Goal: Task Accomplishment & Management: Manage account settings

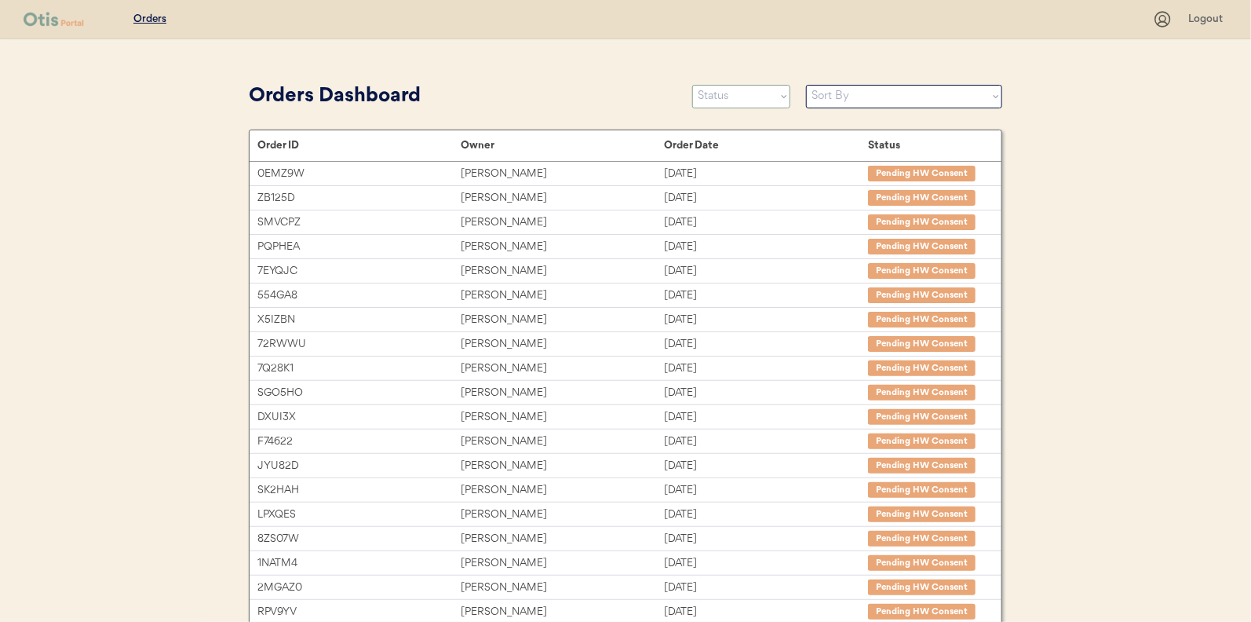
click at [728, 97] on select "Status On Hold New In Progress Complete Pending HW Consent Canceled" at bounding box center [741, 97] width 98 height 24
click at [692, 85] on select "Status On Hold New In Progress Complete Pending HW Consent Canceled" at bounding box center [741, 97] width 98 height 24
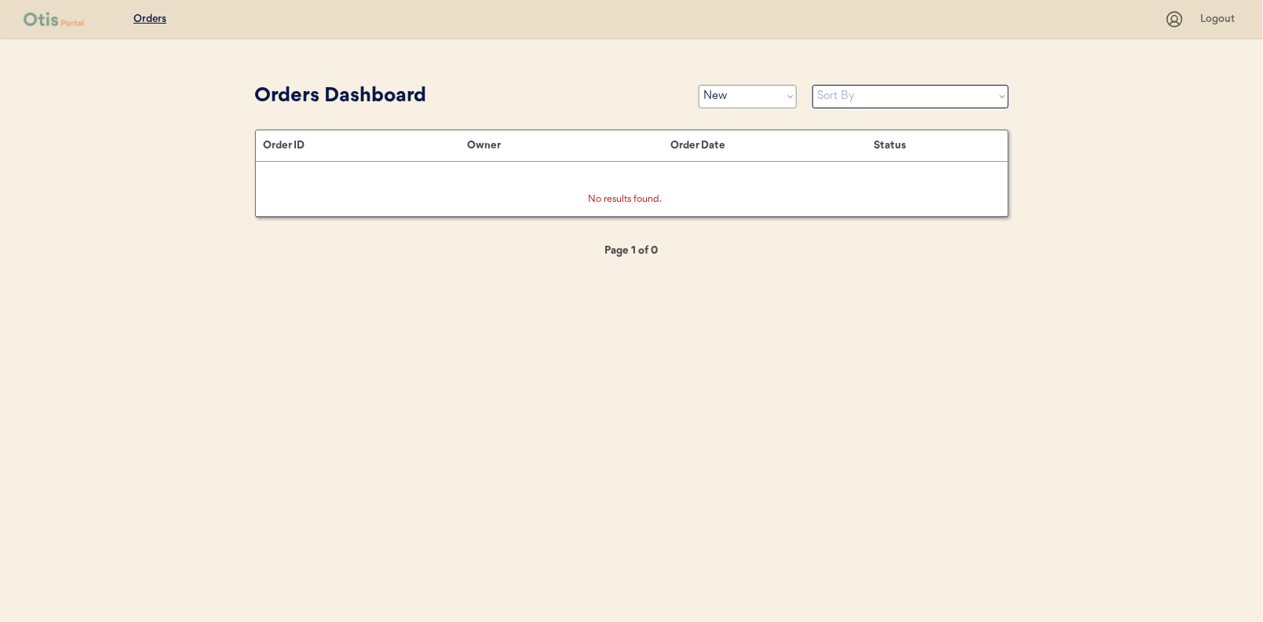
click at [728, 94] on select "Status On Hold New In Progress Complete Pending HW Consent Canceled" at bounding box center [748, 97] width 98 height 24
select select ""in_progress""
click at [699, 85] on select "Status On Hold New In Progress Complete Pending HW Consent Canceled" at bounding box center [748, 97] width 98 height 24
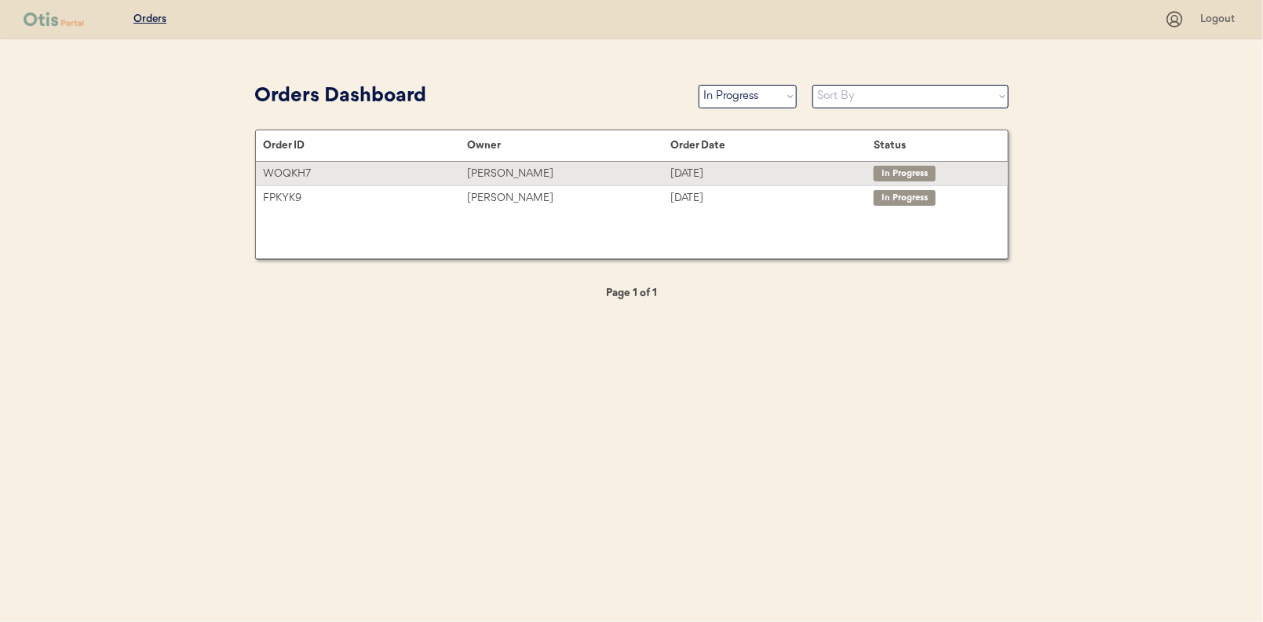
click at [494, 170] on div "[PERSON_NAME]" at bounding box center [568, 174] width 203 height 18
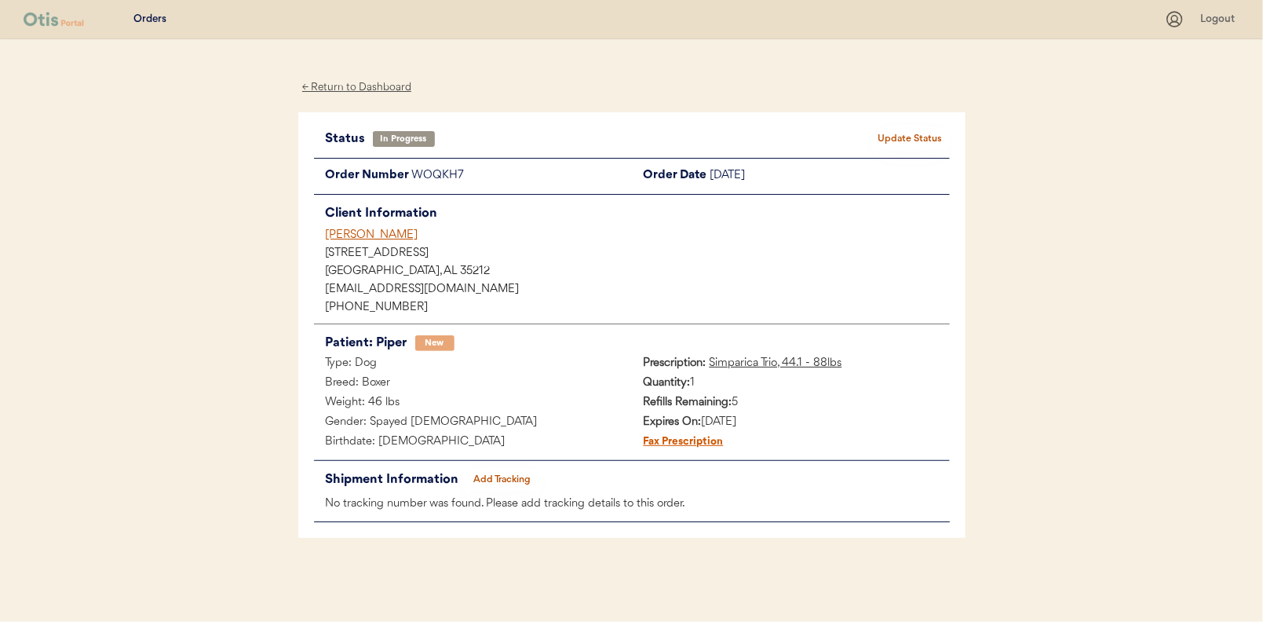
click at [502, 474] on button "Add Tracking" at bounding box center [502, 480] width 79 height 22
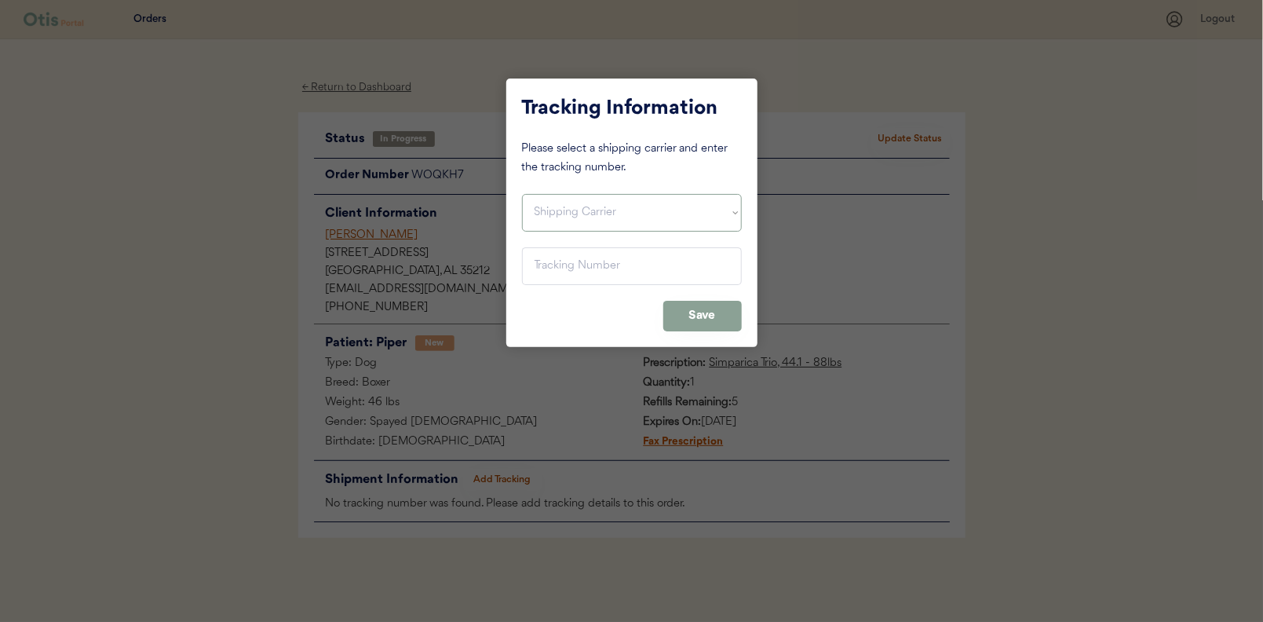
click at [571, 215] on select "Shipping Carrier FedEx FedEx Ground Economy UPS USPS" at bounding box center [632, 213] width 220 height 38
select select ""usps""
click at [522, 194] on select "Shipping Carrier FedEx FedEx Ground Economy UPS USPS" at bounding box center [632, 213] width 220 height 38
click at [557, 258] on input "input" at bounding box center [632, 266] width 220 height 38
paste input "9400150105497036924366"
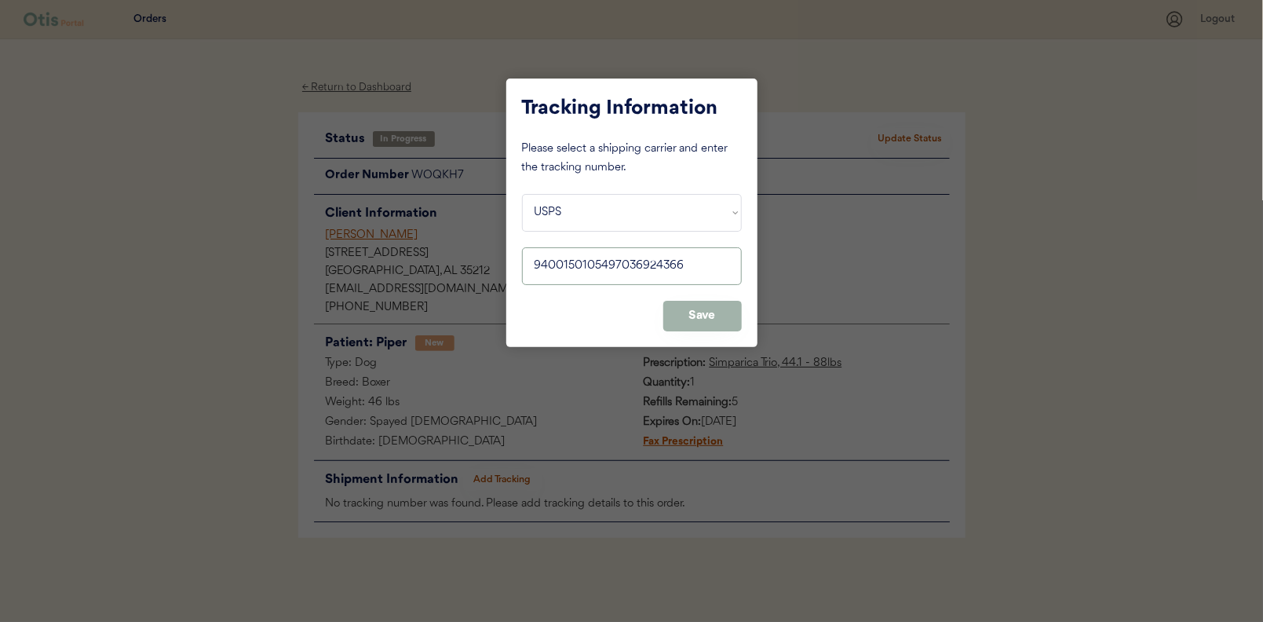
type input "9400150105497036924366"
click at [699, 321] on button "Save" at bounding box center [702, 316] width 79 height 31
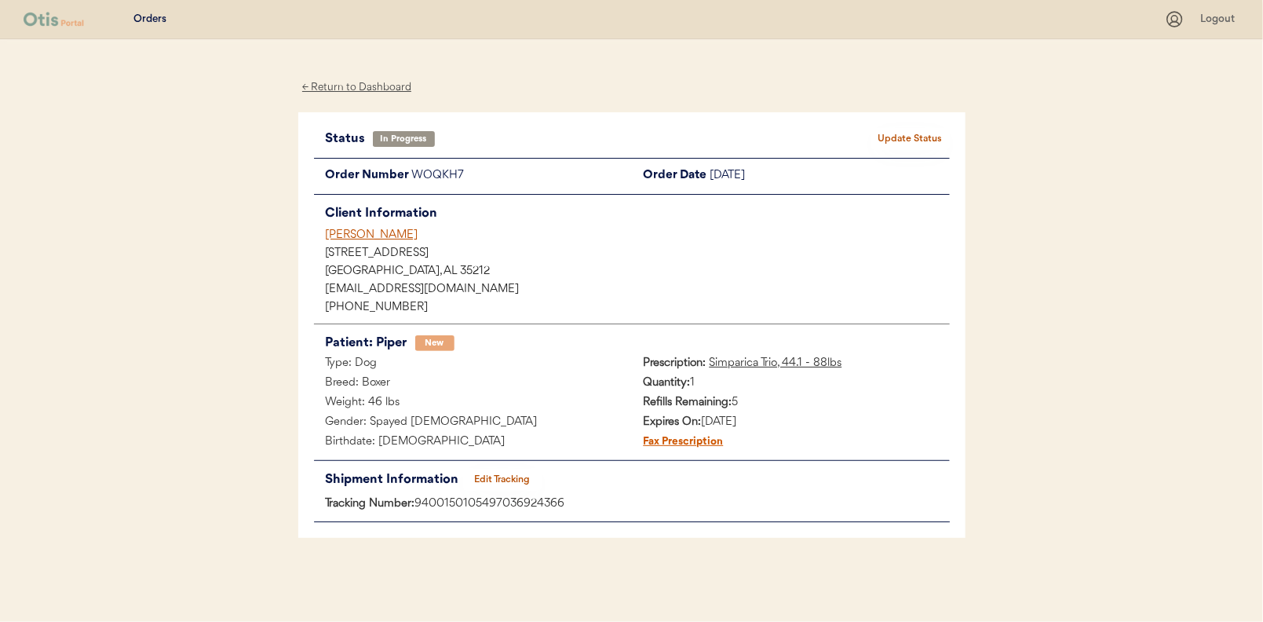
click at [915, 137] on button "Update Status" at bounding box center [910, 139] width 79 height 22
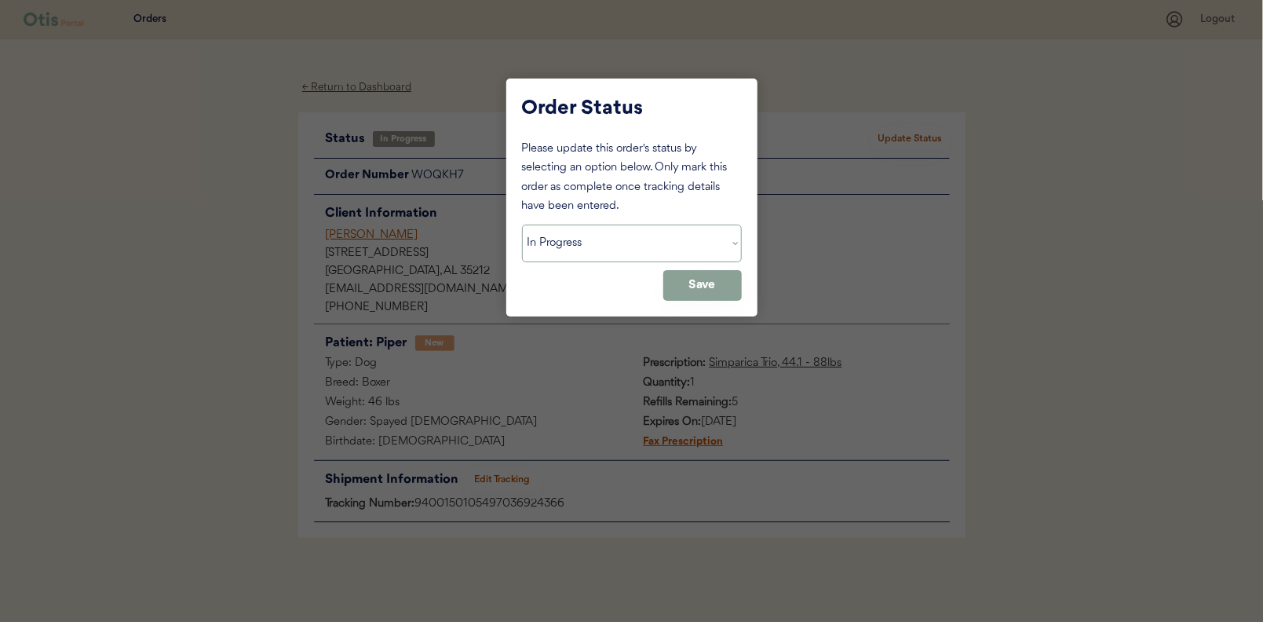
click at [561, 243] on select "Status On Hold New In Progress Complete Pending HW Consent Canceled" at bounding box center [632, 244] width 220 height 38
select select ""complete""
click at [522, 225] on select "Status On Hold New In Progress Complete Pending HW Consent Canceled" at bounding box center [632, 244] width 220 height 38
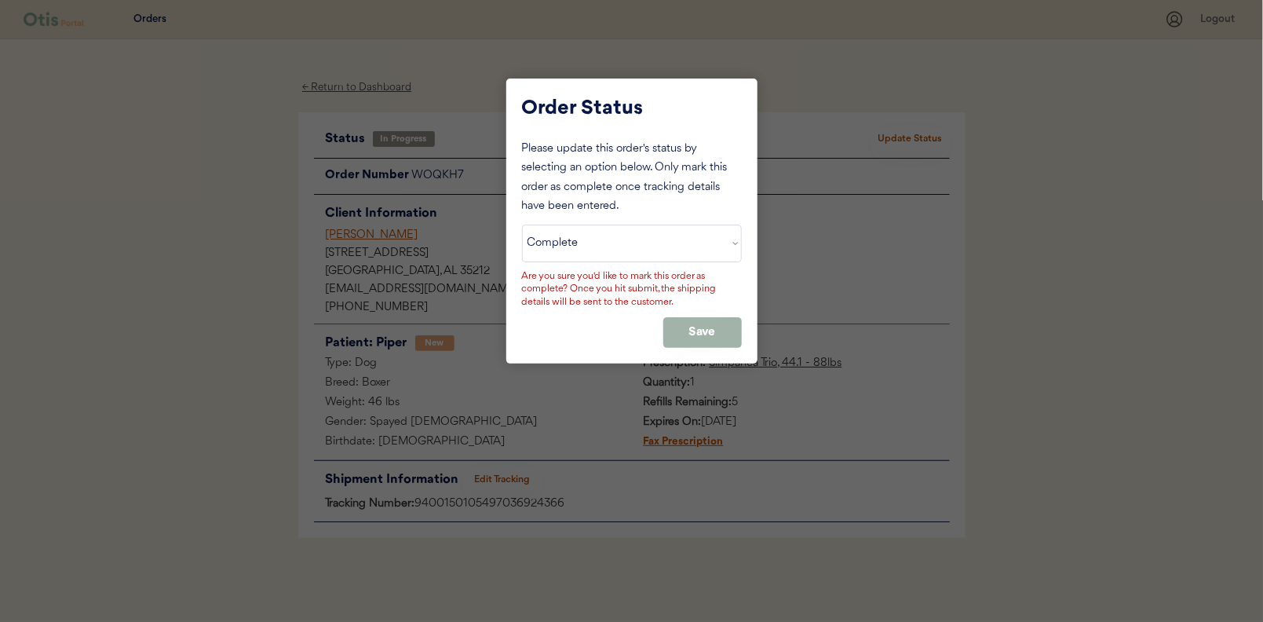
click at [692, 327] on button "Save" at bounding box center [702, 332] width 79 height 31
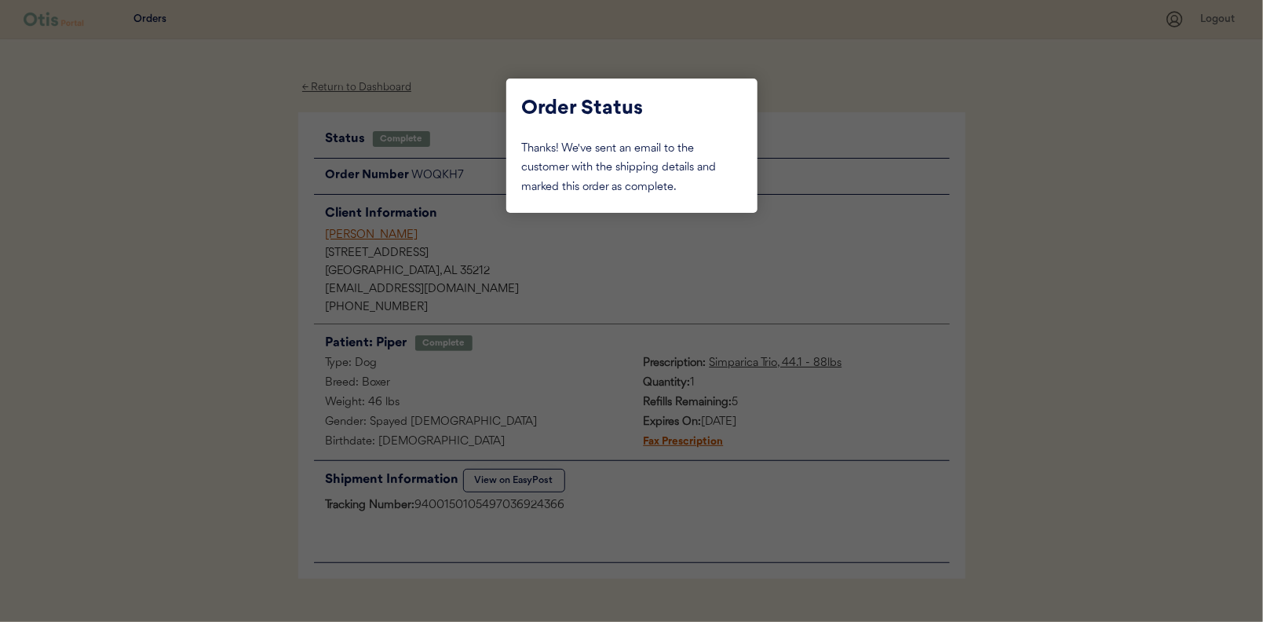
drag, startPoint x: 247, startPoint y: 144, endPoint x: 317, endPoint y: 93, distance: 87.6
click at [247, 144] on div at bounding box center [631, 311] width 1263 height 622
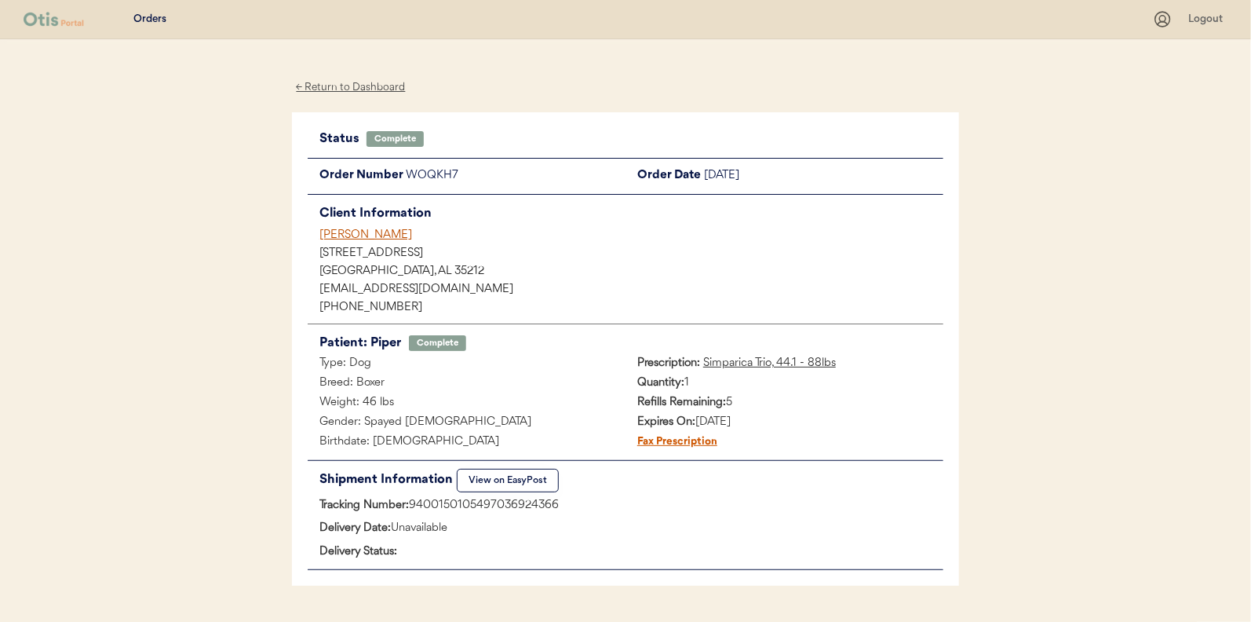
click at [329, 84] on div "← Return to Dashboard" at bounding box center [351, 88] width 118 height 18
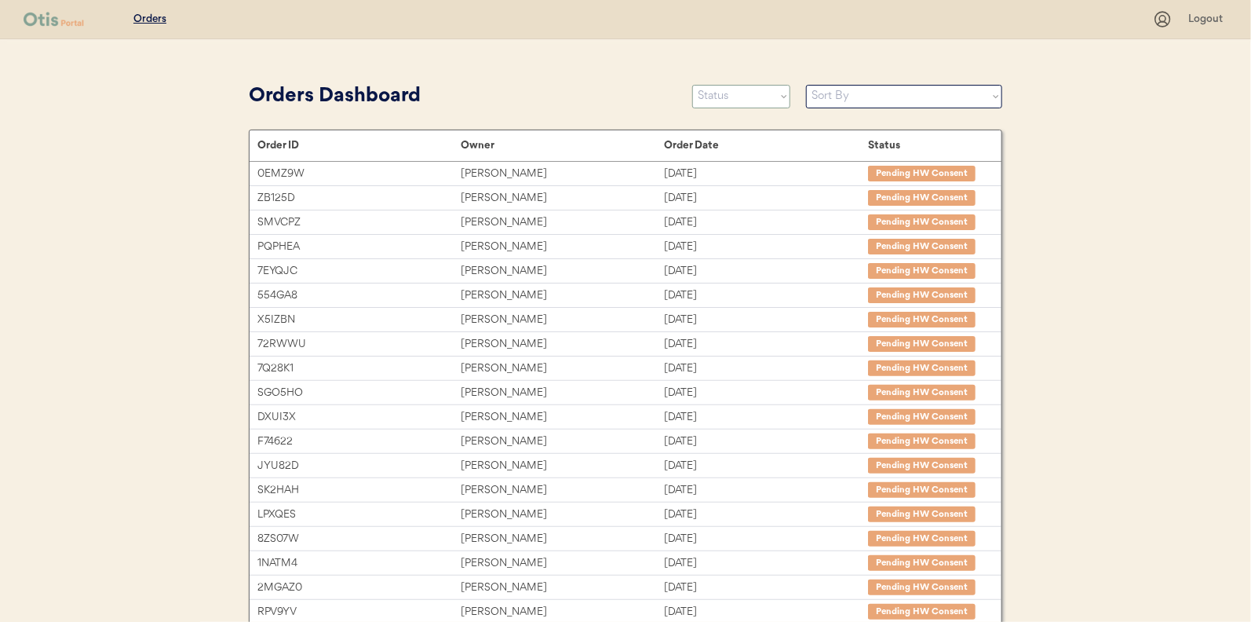
click at [738, 104] on select "Status On Hold New In Progress Complete Pending HW Consent Canceled" at bounding box center [741, 97] width 98 height 24
select select ""in_progress""
click at [692, 85] on select "Status On Hold New In Progress Complete Pending HW Consent Canceled" at bounding box center [741, 97] width 98 height 24
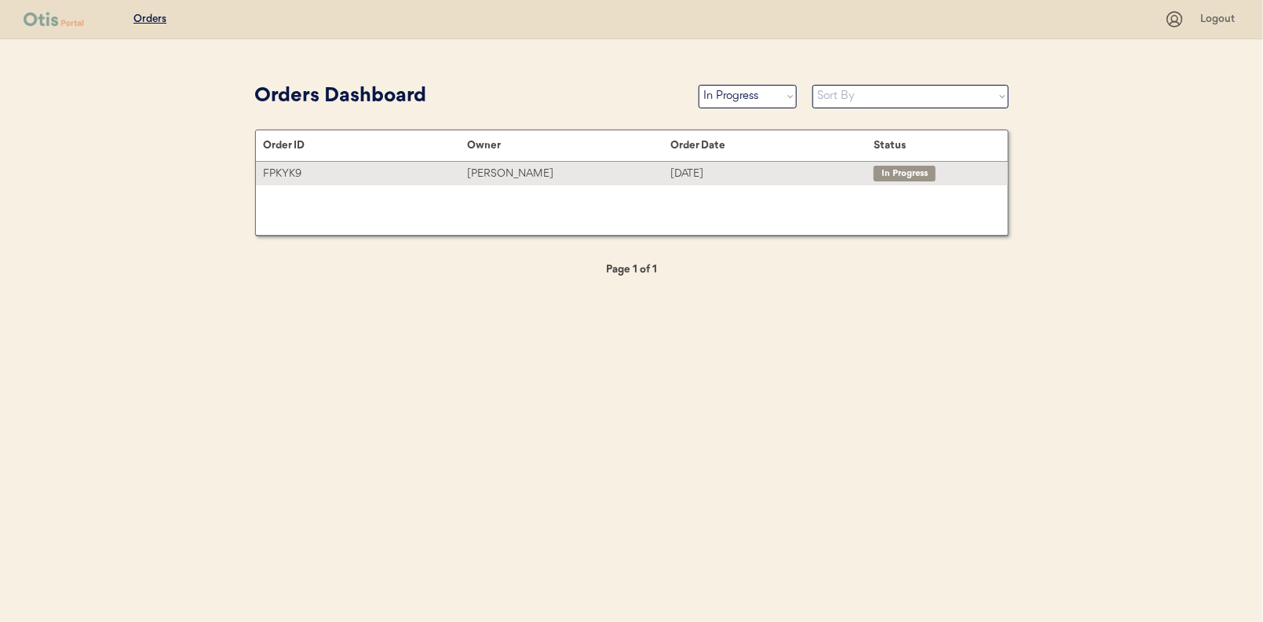
click at [480, 165] on div "[PERSON_NAME]" at bounding box center [568, 174] width 203 height 18
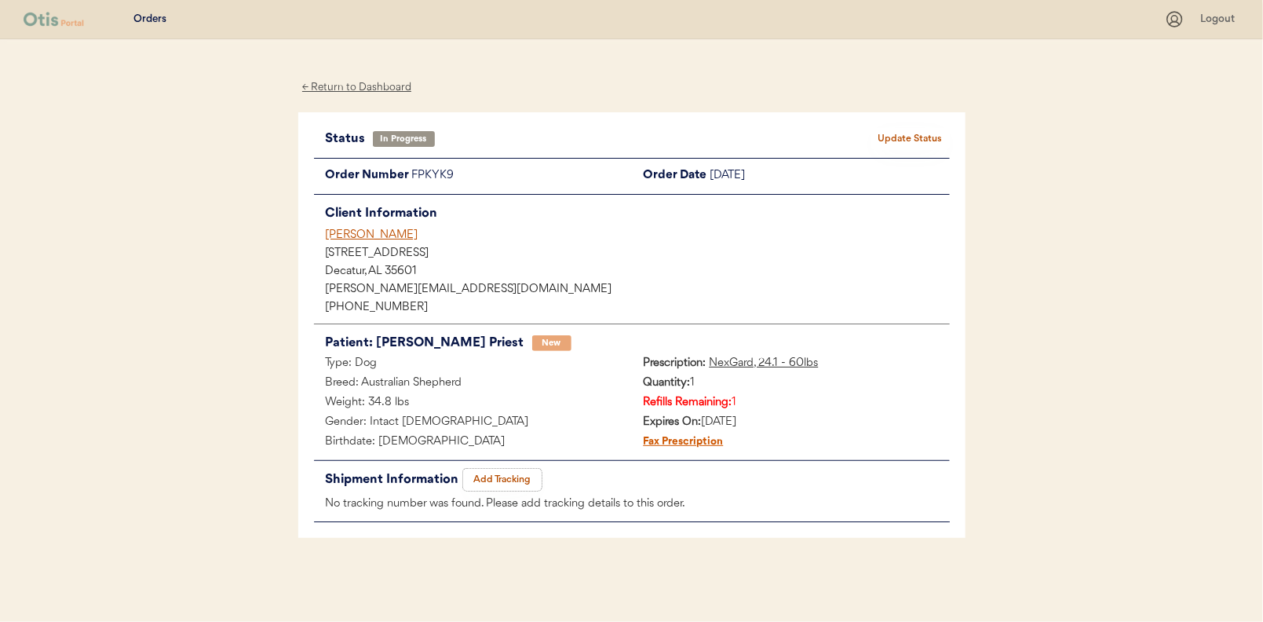
click at [510, 480] on button "Add Tracking" at bounding box center [502, 480] width 79 height 22
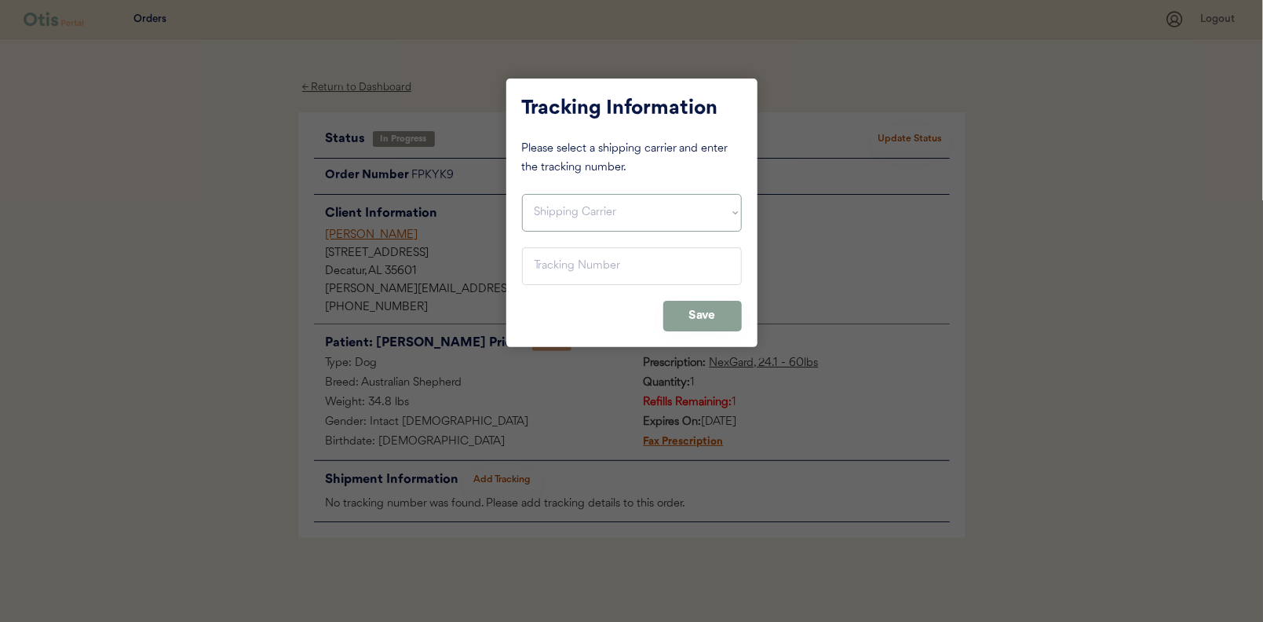
click at [532, 206] on select "Shipping Carrier FedEx FedEx Ground Economy UPS USPS" at bounding box center [632, 213] width 220 height 38
select select ""usps""
click at [522, 194] on select "Shipping Carrier FedEx FedEx Ground Economy UPS USPS" at bounding box center [632, 213] width 220 height 38
click at [526, 260] on input "input" at bounding box center [632, 266] width 220 height 38
paste input "9400150105798036729938"
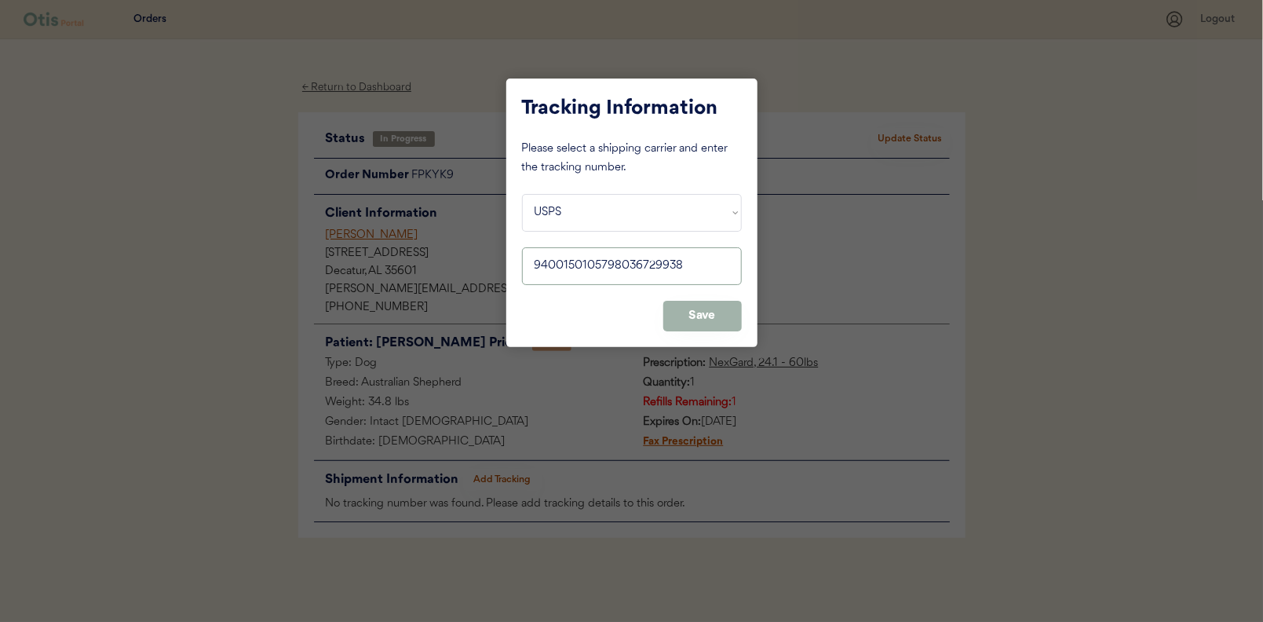
type input "9400150105798036729938"
click at [704, 321] on button "Save" at bounding box center [702, 316] width 79 height 31
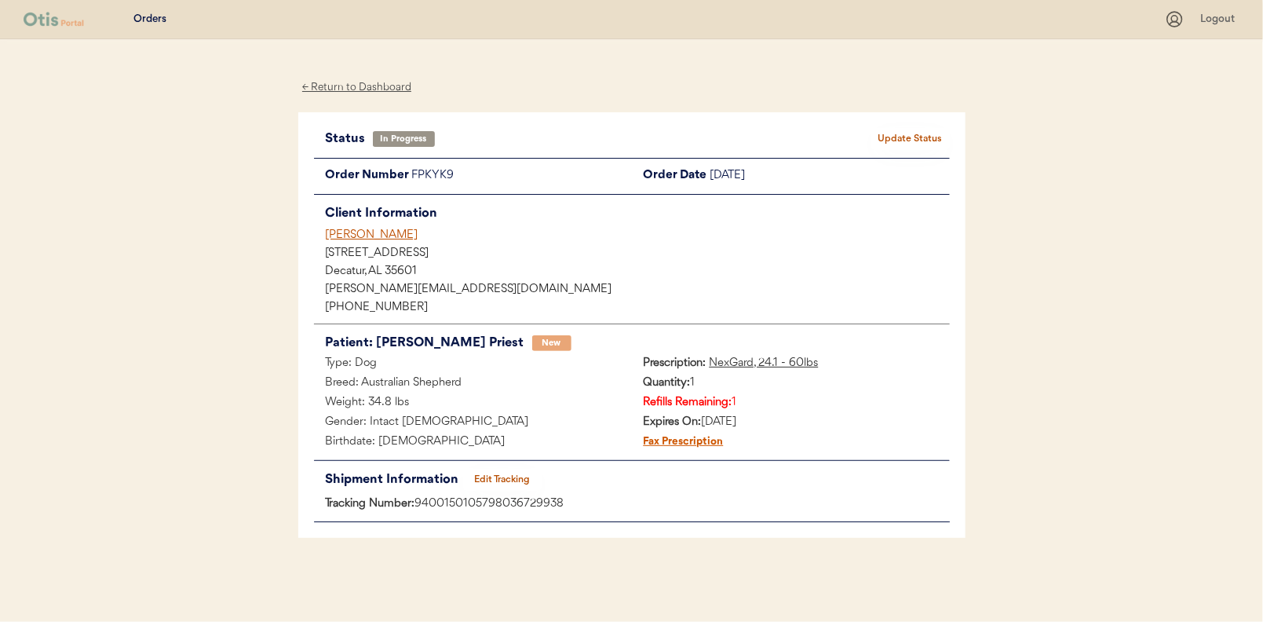
click at [913, 130] on button "Update Status" at bounding box center [910, 139] width 79 height 22
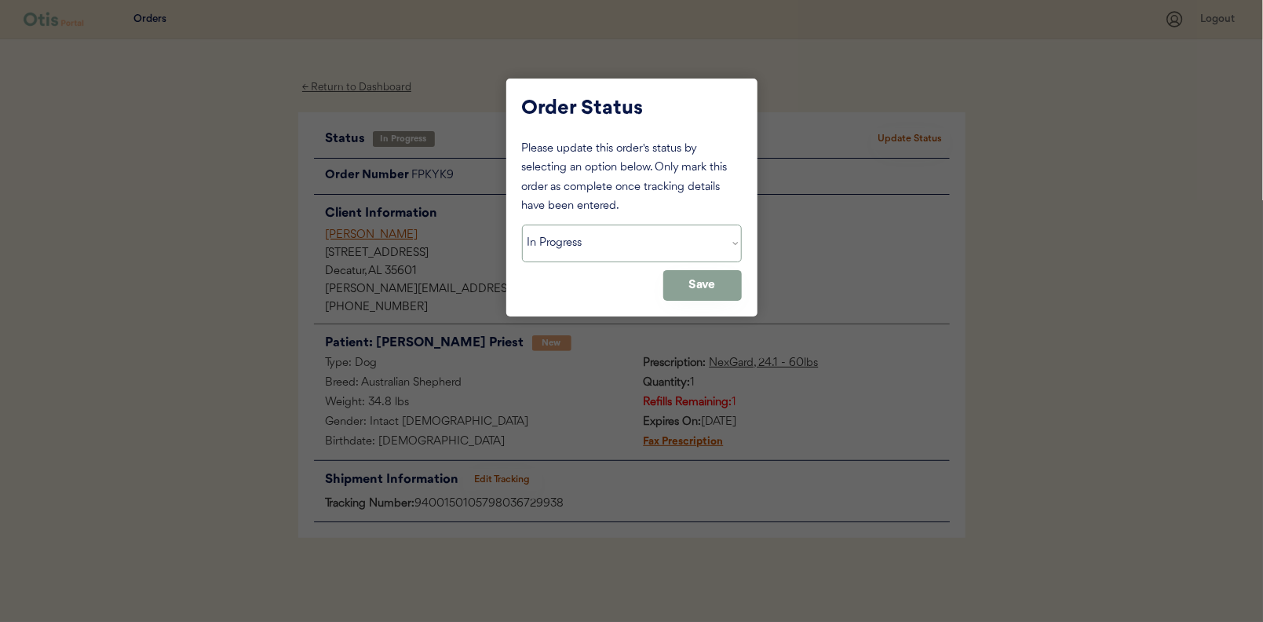
click at [570, 255] on select "Status On Hold New In Progress Complete Pending HW Consent Canceled" at bounding box center [632, 244] width 220 height 38
select select ""complete""
click at [522, 225] on select "Status On Hold New In Progress Complete Pending HW Consent Canceled" at bounding box center [632, 244] width 220 height 38
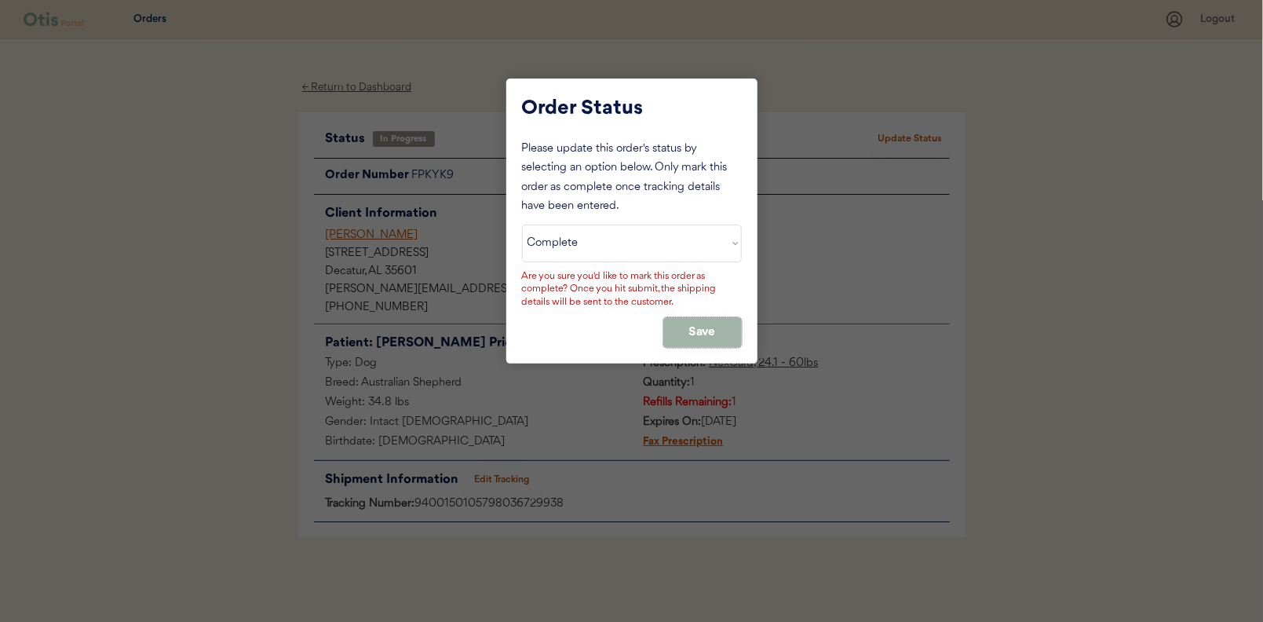
click at [690, 327] on button "Save" at bounding box center [702, 332] width 79 height 31
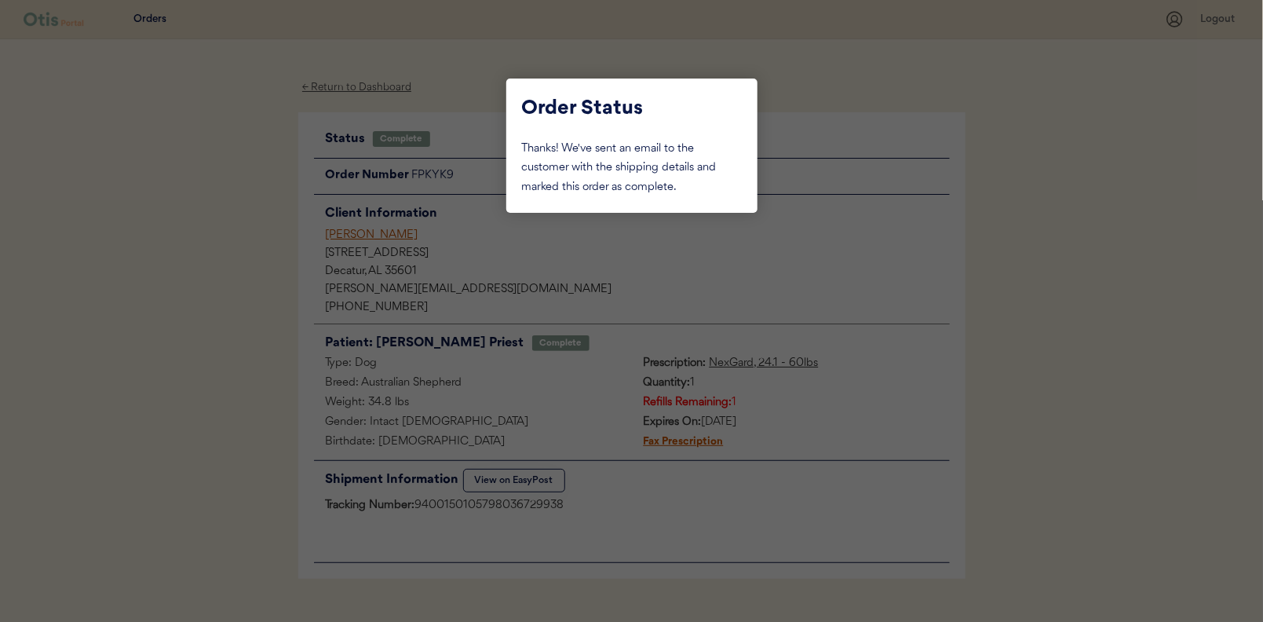
click at [261, 221] on div at bounding box center [631, 311] width 1263 height 622
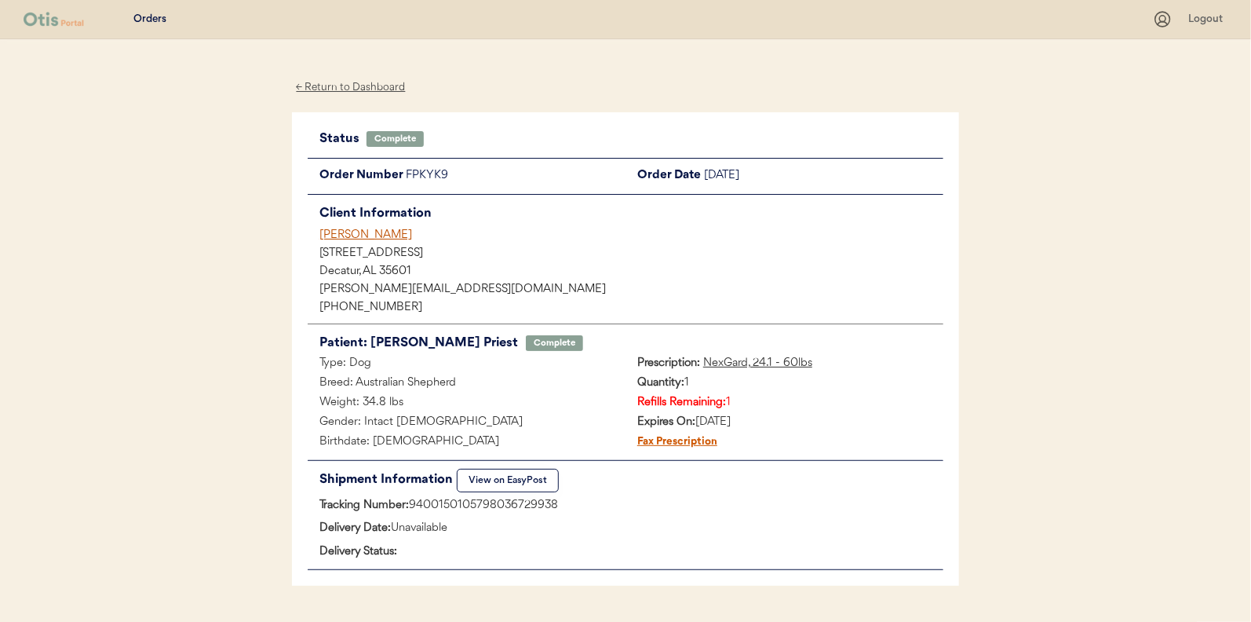
click at [332, 82] on div "← Return to Dashboard" at bounding box center [351, 88] width 118 height 18
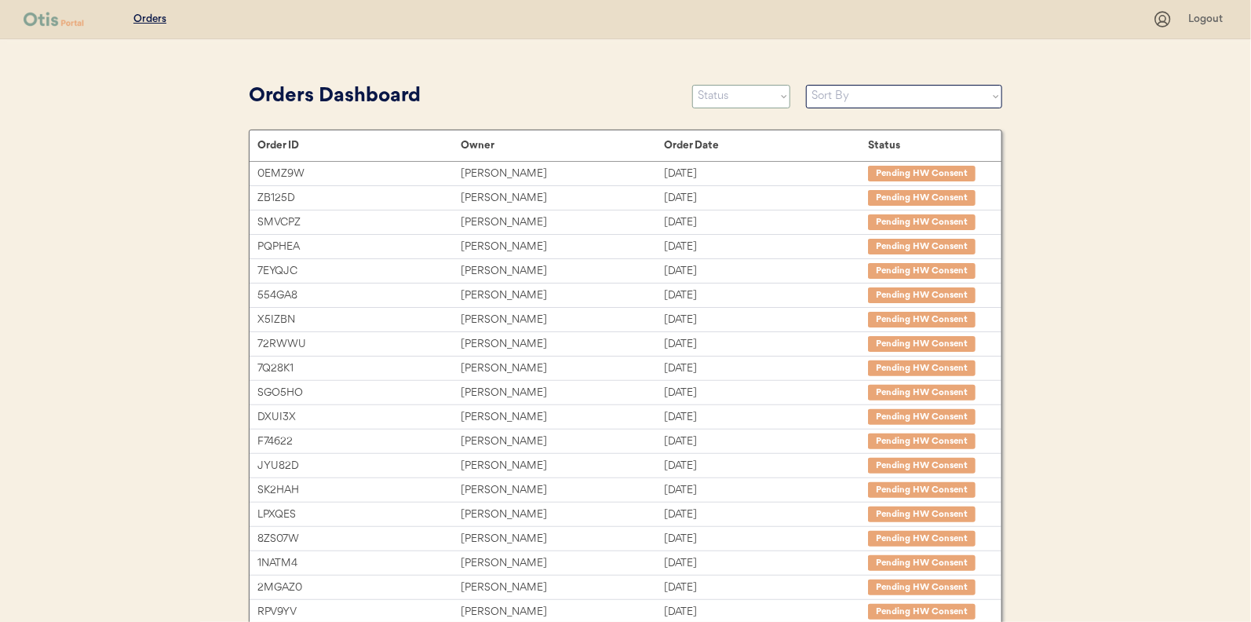
click at [738, 90] on select "Status On Hold New In Progress Complete Pending HW Consent Canceled" at bounding box center [741, 97] width 98 height 24
select select ""new""
click at [692, 85] on select "Status On Hold New In Progress Complete Pending HW Consent Canceled" at bounding box center [741, 97] width 98 height 24
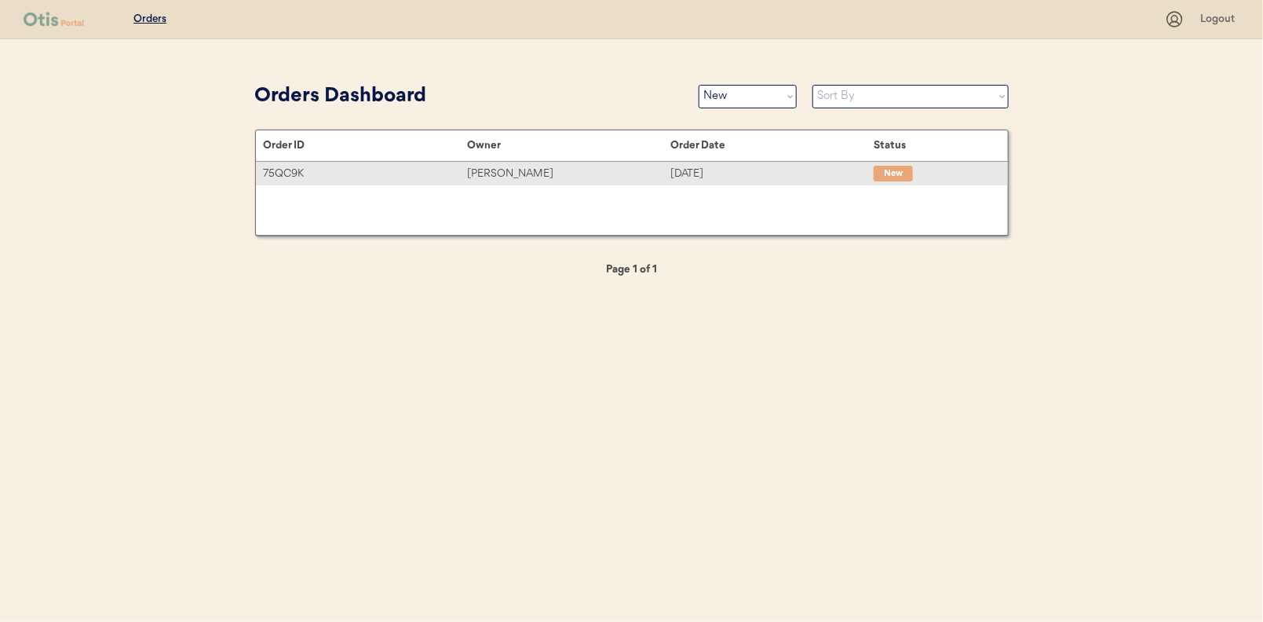
click at [484, 169] on div "Gregory Lee" at bounding box center [568, 174] width 203 height 18
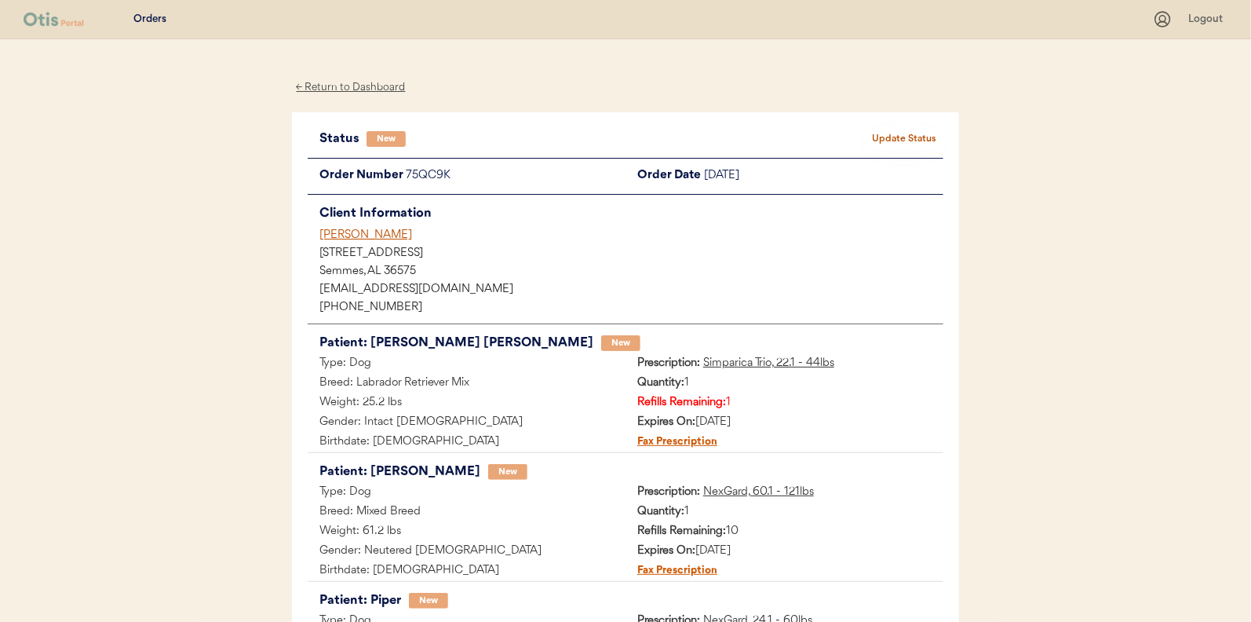
click at [889, 133] on button "Update Status" at bounding box center [904, 139] width 79 height 22
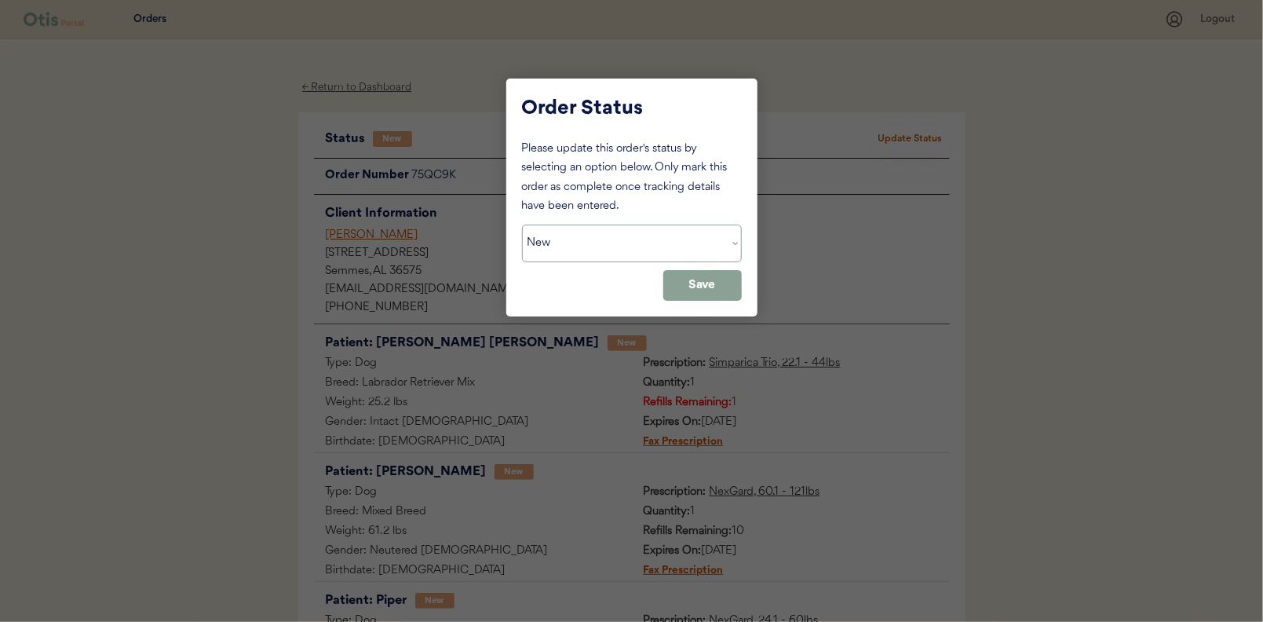
click at [591, 250] on select "Status On Hold New In Progress Complete Pending HW Consent Canceled" at bounding box center [632, 244] width 220 height 38
select select ""in_progress""
click at [522, 225] on select "Status On Hold New In Progress Complete Pending HW Consent Canceled" at bounding box center [632, 244] width 220 height 38
click at [699, 280] on button "Save" at bounding box center [702, 285] width 79 height 31
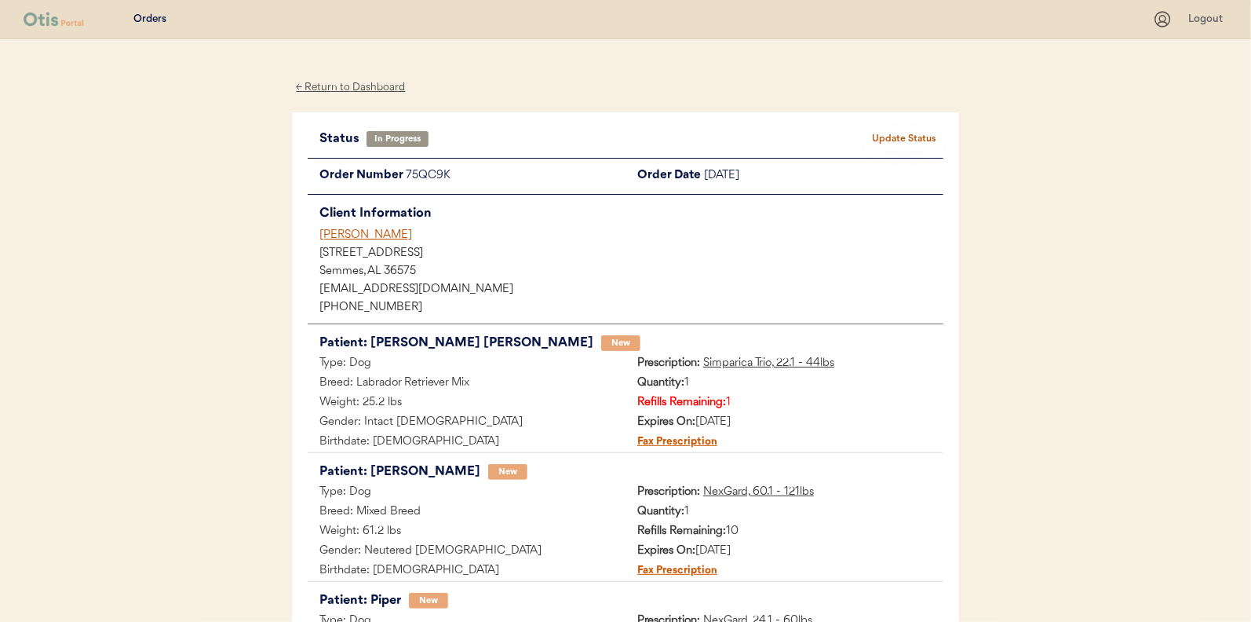
click at [362, 89] on div "← Return to Dashboard" at bounding box center [351, 88] width 118 height 18
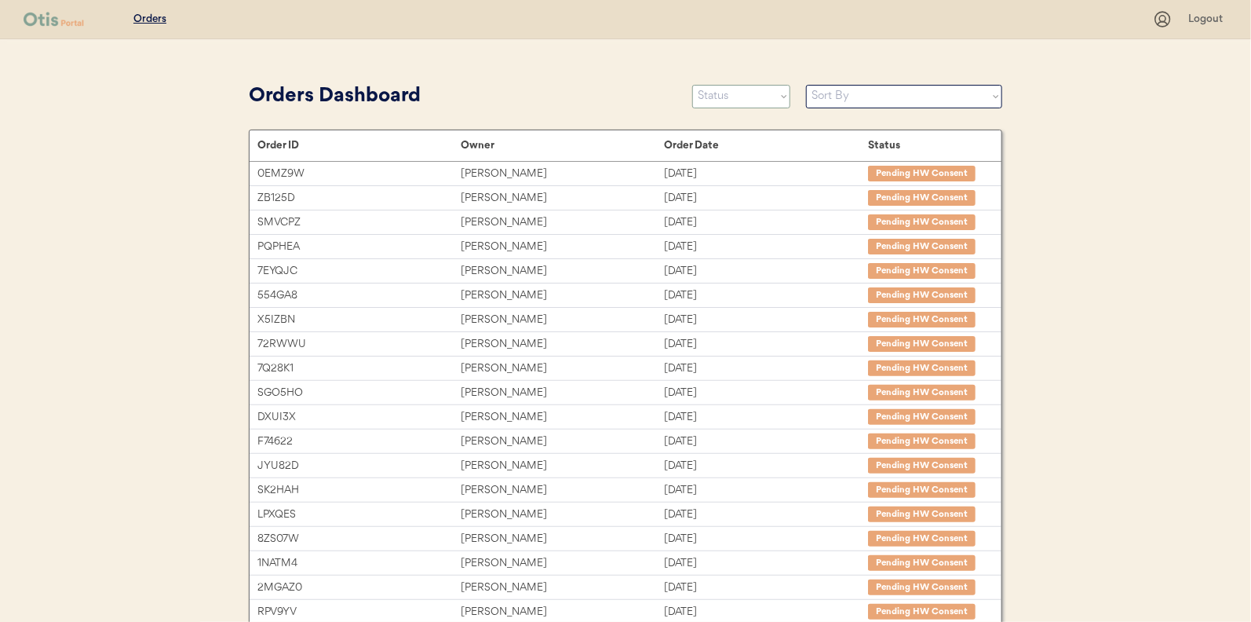
drag, startPoint x: 743, startPoint y: 99, endPoint x: 736, endPoint y: 103, distance: 8.1
click at [743, 99] on select "Status On Hold New In Progress Complete Pending HW Consent Canceled" at bounding box center [741, 97] width 98 height 24
click at [692, 85] on select "Status On Hold New In Progress Complete Pending HW Consent Canceled" at bounding box center [741, 97] width 98 height 24
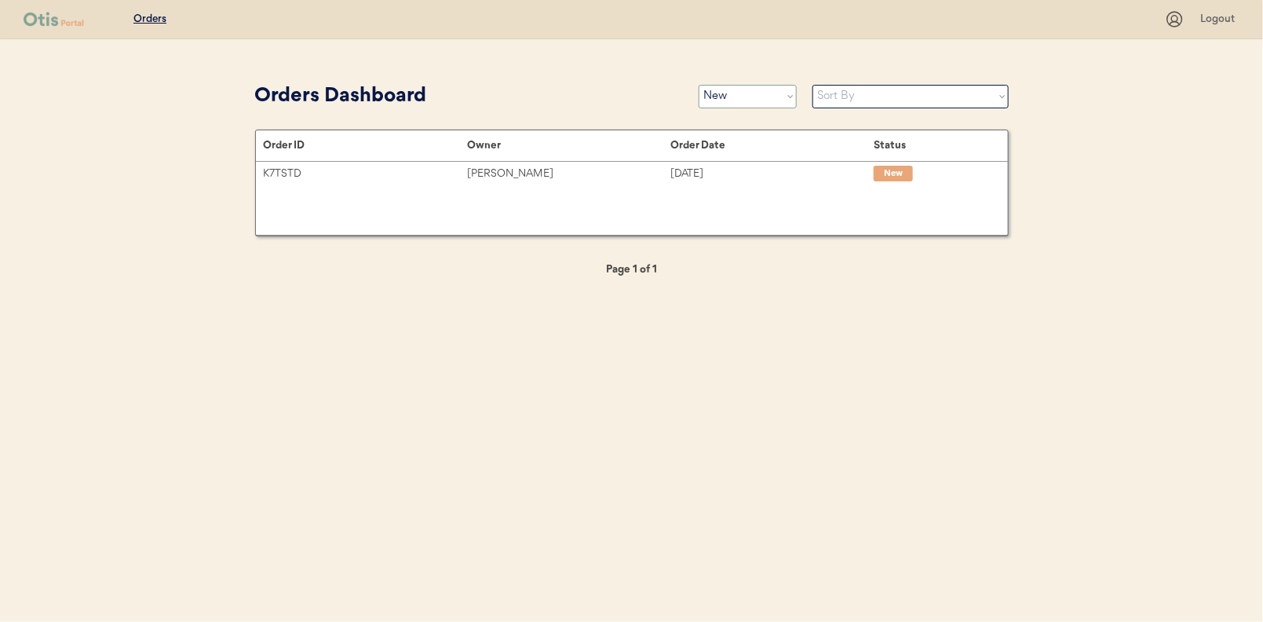
click at [754, 99] on select "Status On Hold New In Progress Complete Pending HW Consent Canceled" at bounding box center [748, 97] width 98 height 24
click at [699, 85] on select "Status On Hold New In Progress Complete Pending HW Consent Canceled" at bounding box center [748, 97] width 98 height 24
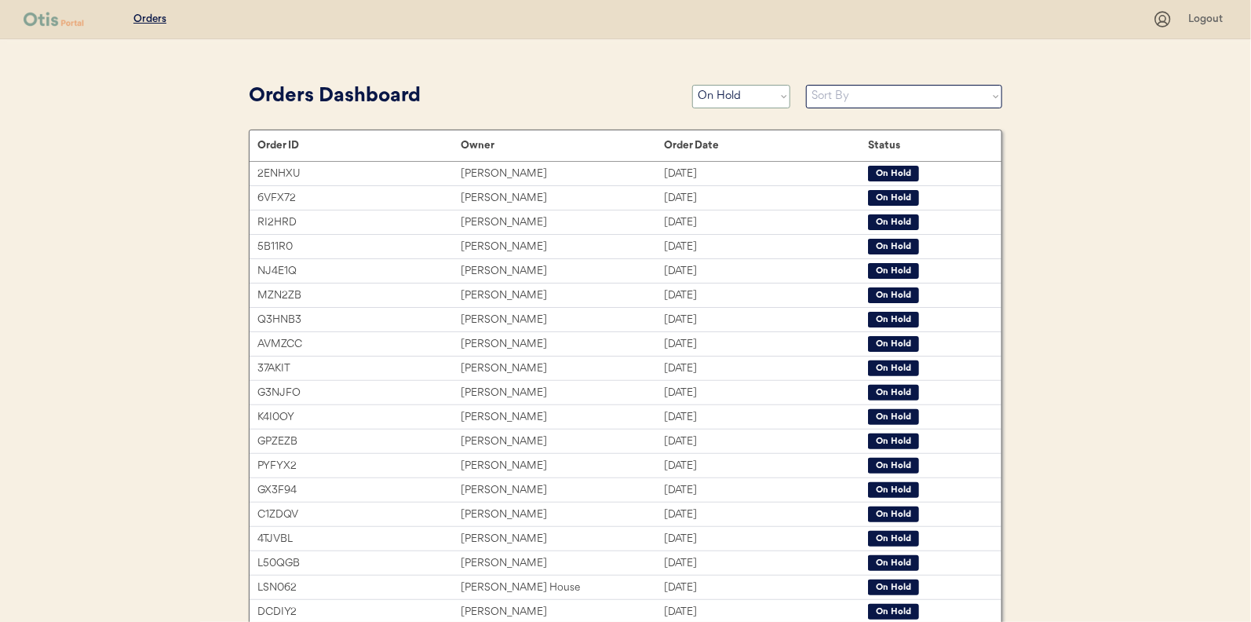
click at [723, 95] on select "Status On Hold New In Progress Complete Pending HW Consent Canceled" at bounding box center [741, 97] width 98 height 24
click at [692, 85] on select "Status On Hold New In Progress Complete Pending HW Consent Canceled" at bounding box center [741, 97] width 98 height 24
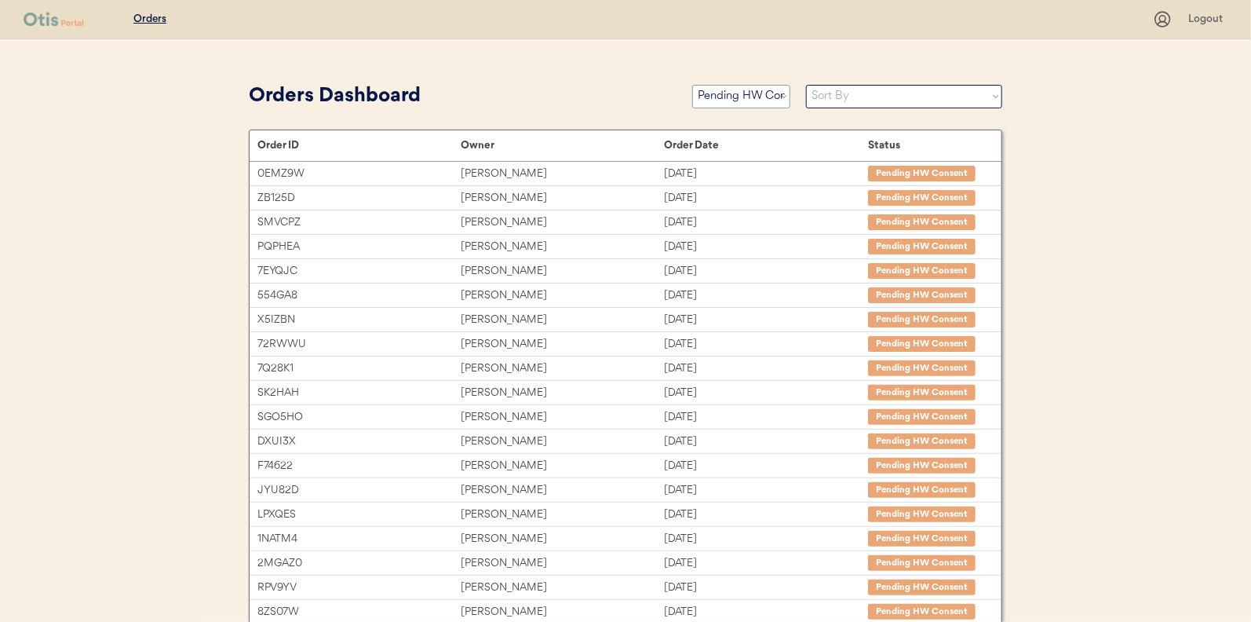
click at [732, 100] on select "Status On Hold New In Progress Complete Pending HW Consent Canceled" at bounding box center [741, 97] width 98 height 24
select select ""new""
click at [692, 85] on select "Status On Hold New In Progress Complete Pending HW Consent Canceled" at bounding box center [741, 97] width 98 height 24
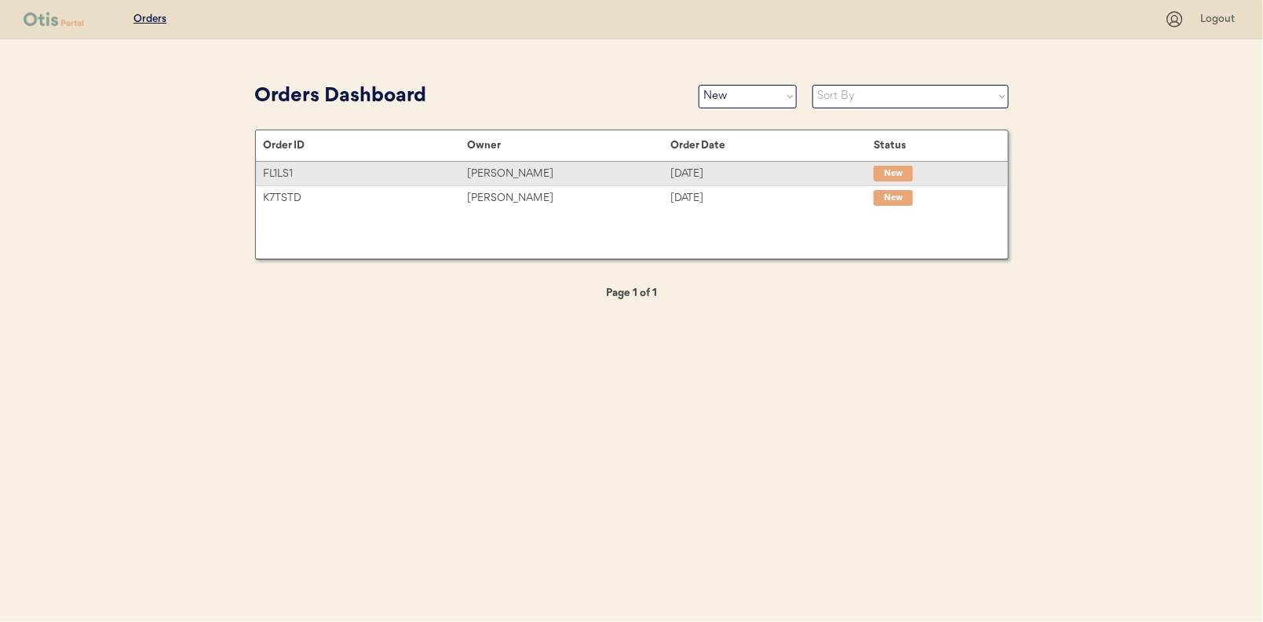
click at [505, 173] on div "Denelle Smith" at bounding box center [568, 174] width 203 height 18
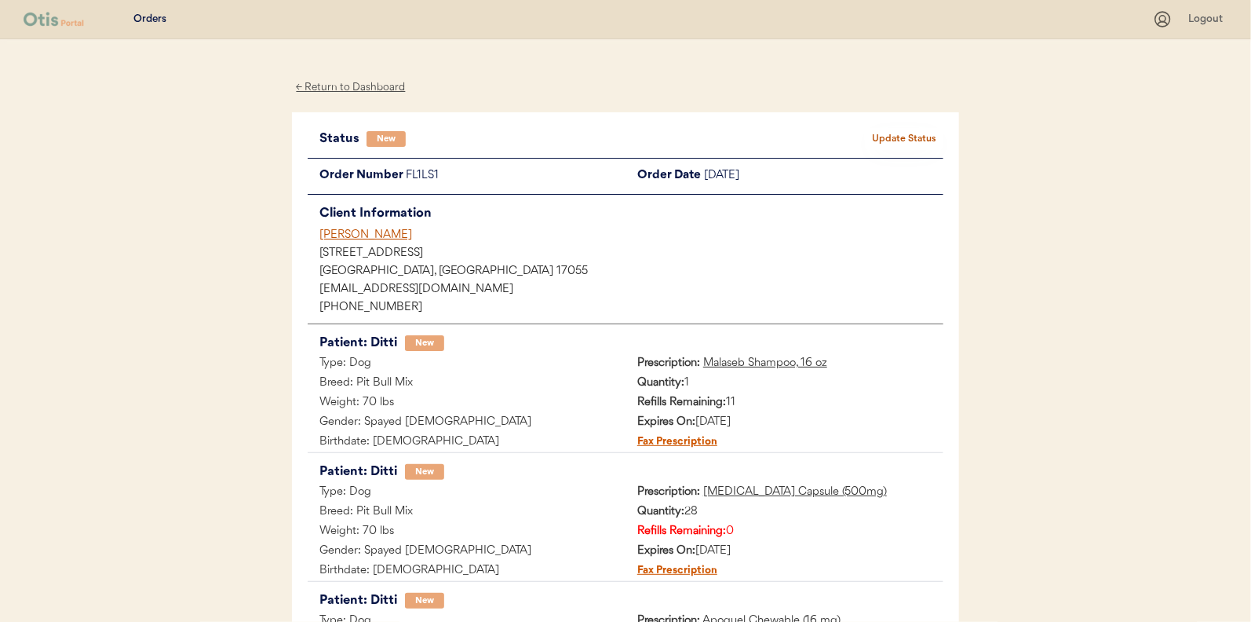
click at [203, 377] on div "Orders Logout ← Return to Dashboard Status New Update Status Order Number FL1LS…" at bounding box center [625, 501] width 1251 height 1003
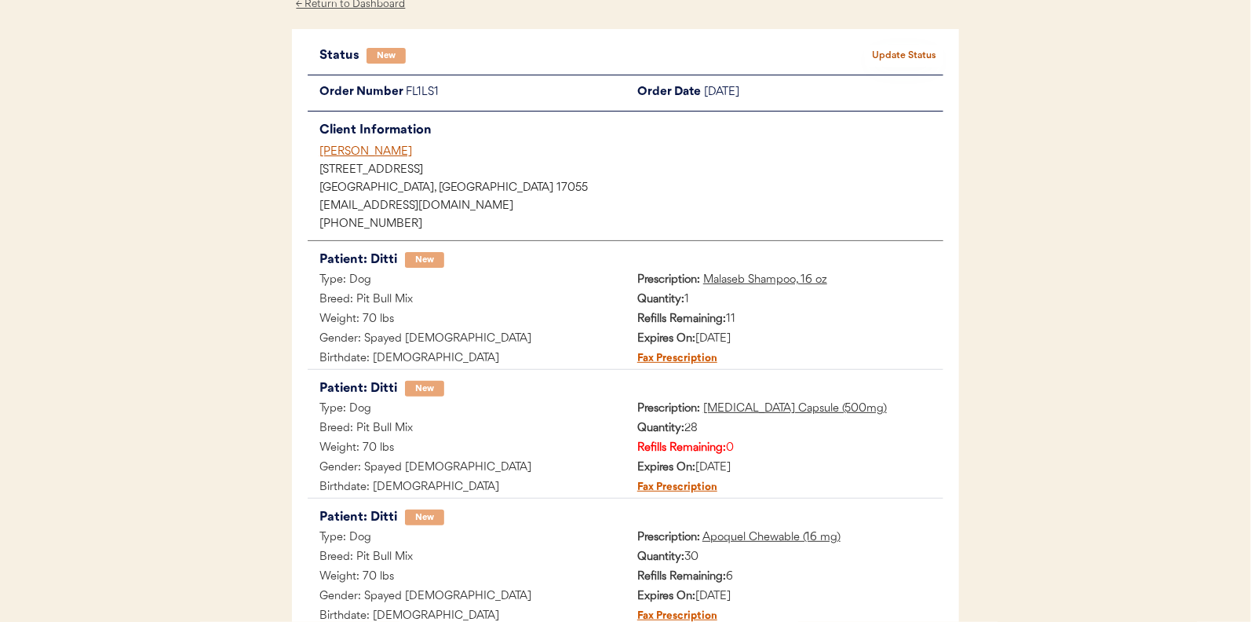
scroll to position [66, 0]
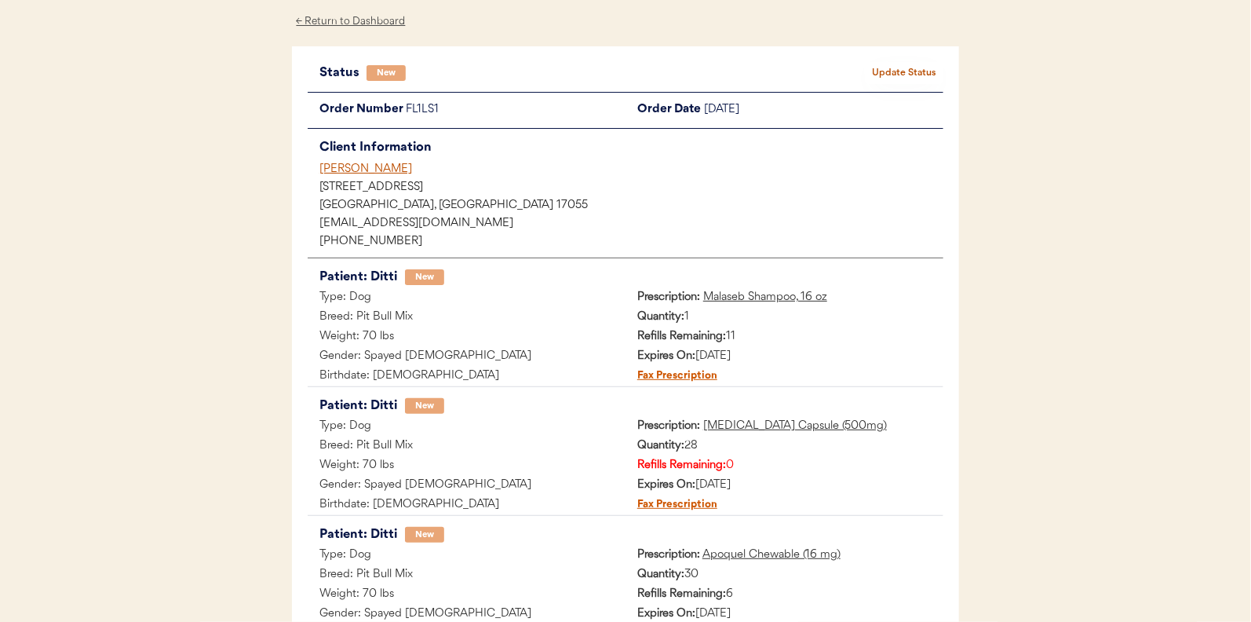
click at [231, 319] on div "Orders Logout ← Return to Dashboard Status New Update Status Order Number FL1LS…" at bounding box center [625, 435] width 1251 height 1003
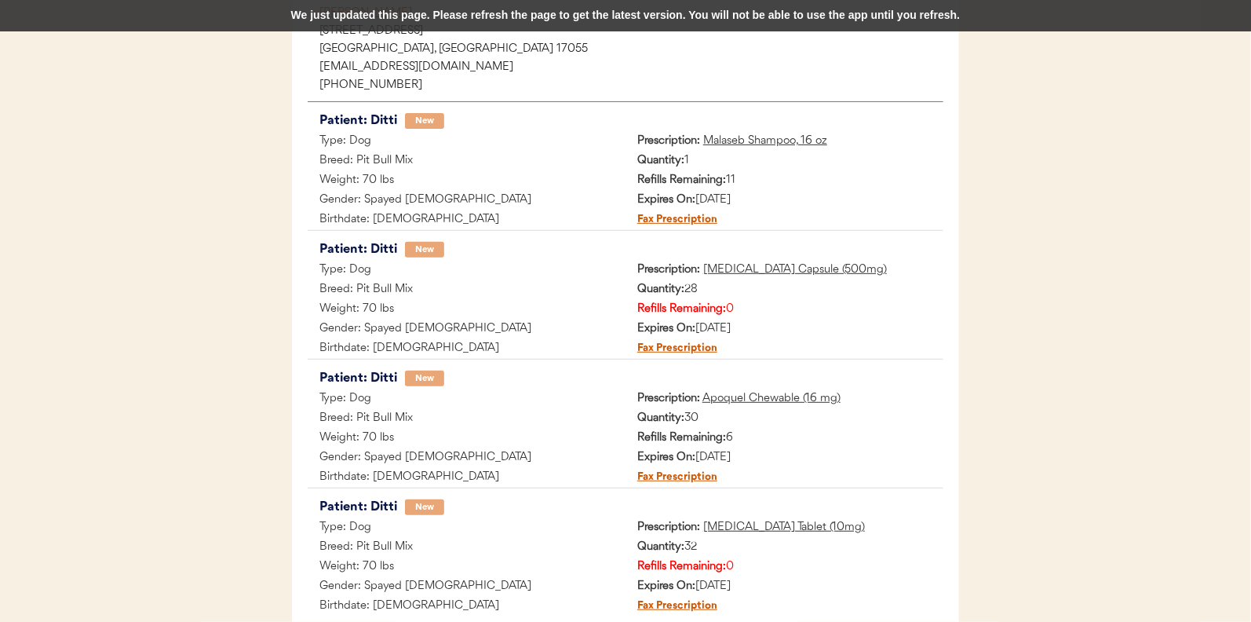
scroll to position [0, 0]
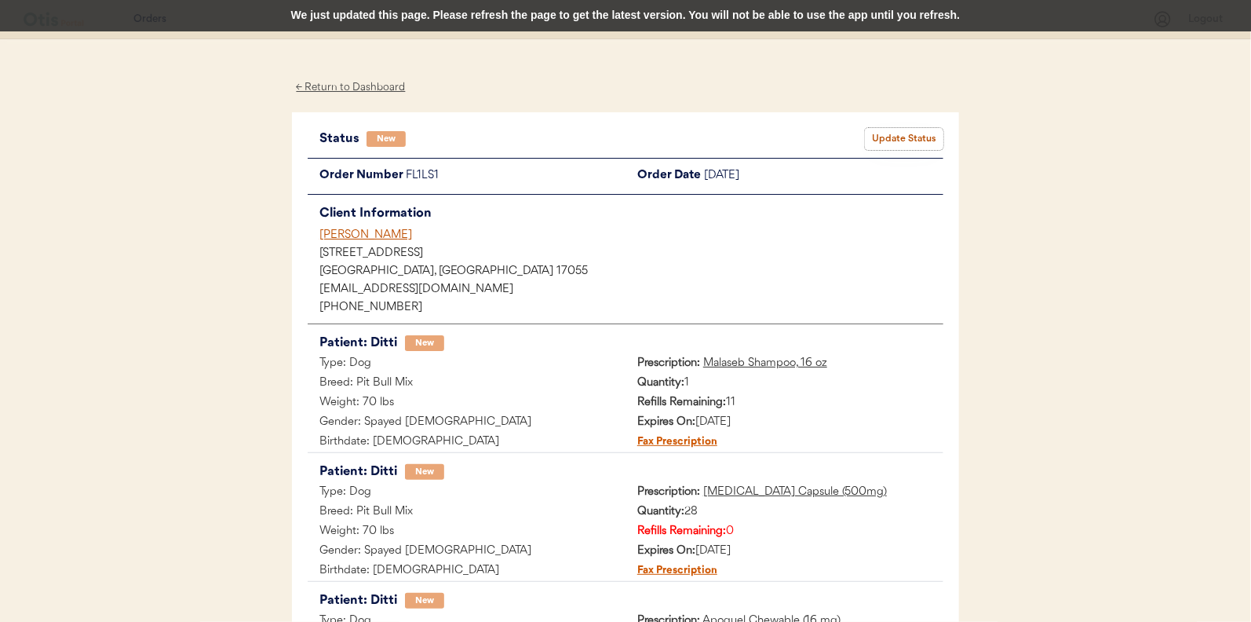
click at [899, 136] on button "Update Status" at bounding box center [904, 139] width 79 height 22
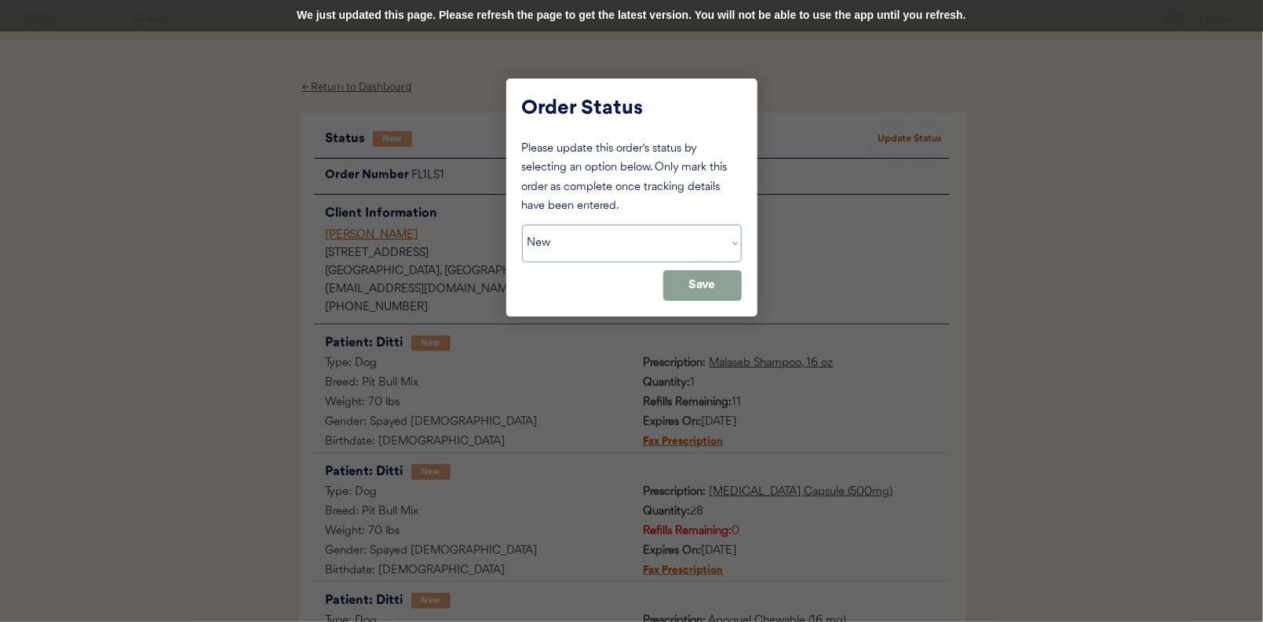
click at [572, 243] on select "Status On Hold New In Progress Complete Pending HW Consent Canceled" at bounding box center [632, 244] width 220 height 38
select select ""in_progress""
click at [522, 225] on select "Status On Hold New In Progress Complete Pending HW Consent Canceled" at bounding box center [632, 244] width 220 height 38
click at [717, 290] on button "Save" at bounding box center [702, 285] width 79 height 31
click at [264, 242] on div at bounding box center [631, 311] width 1263 height 622
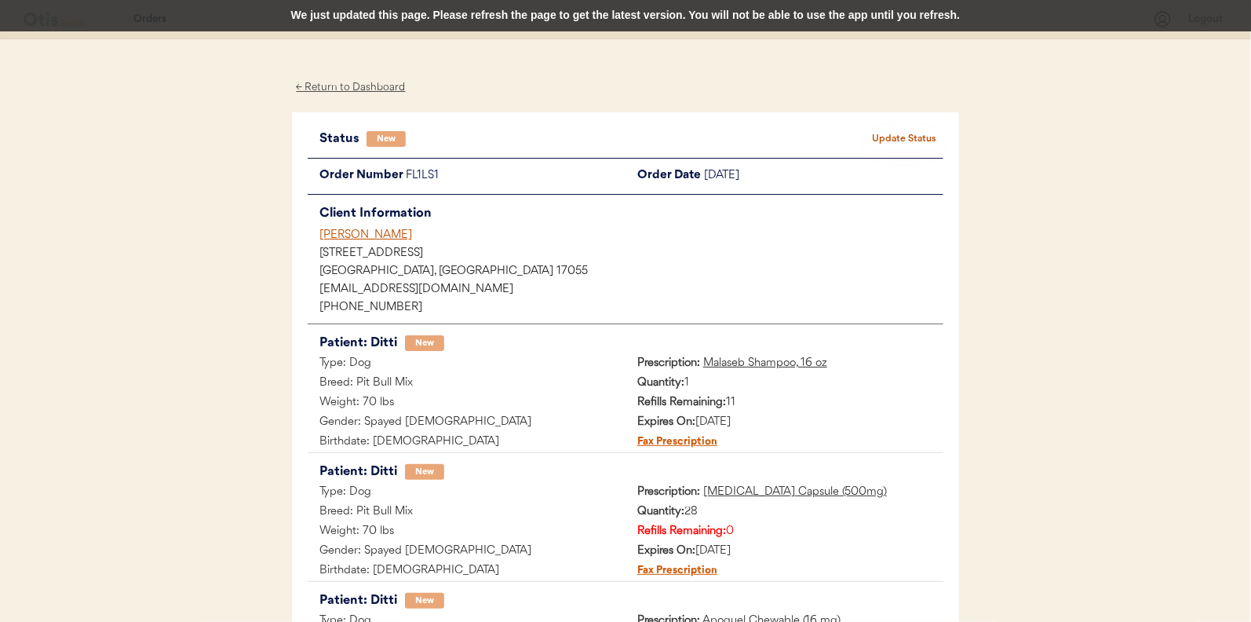
click at [455, 12] on div "We just updated this page. Please refresh the page to get the latest version. Y…" at bounding box center [625, 15] width 1251 height 31
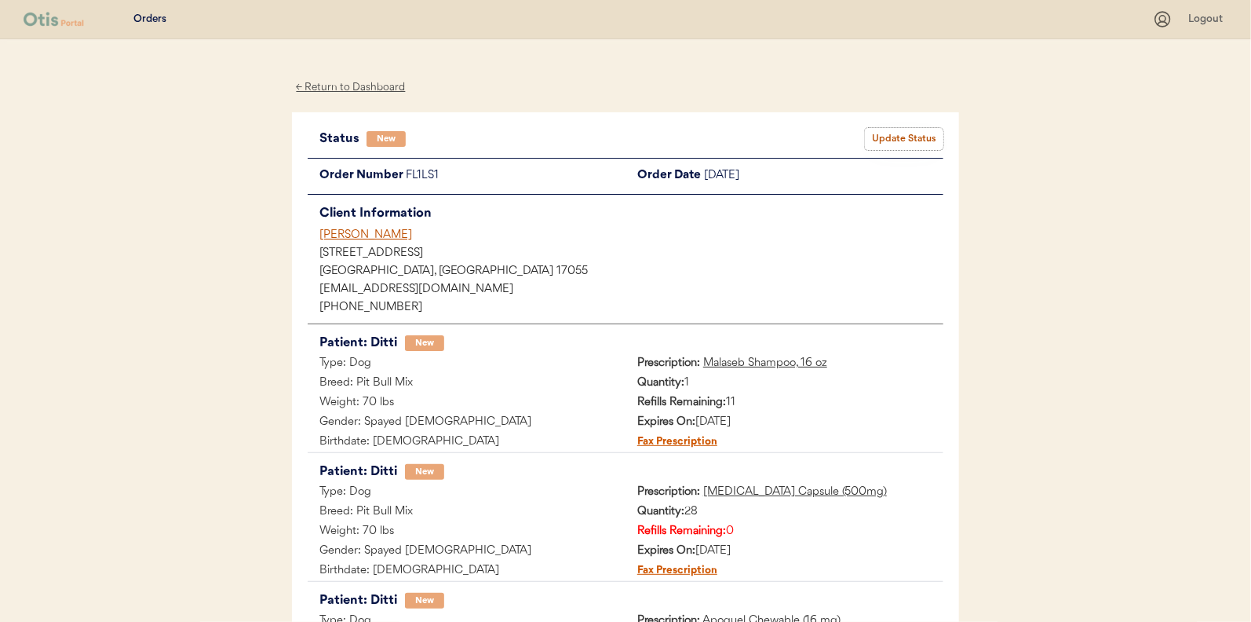
click at [911, 138] on button "Update Status" at bounding box center [904, 139] width 79 height 22
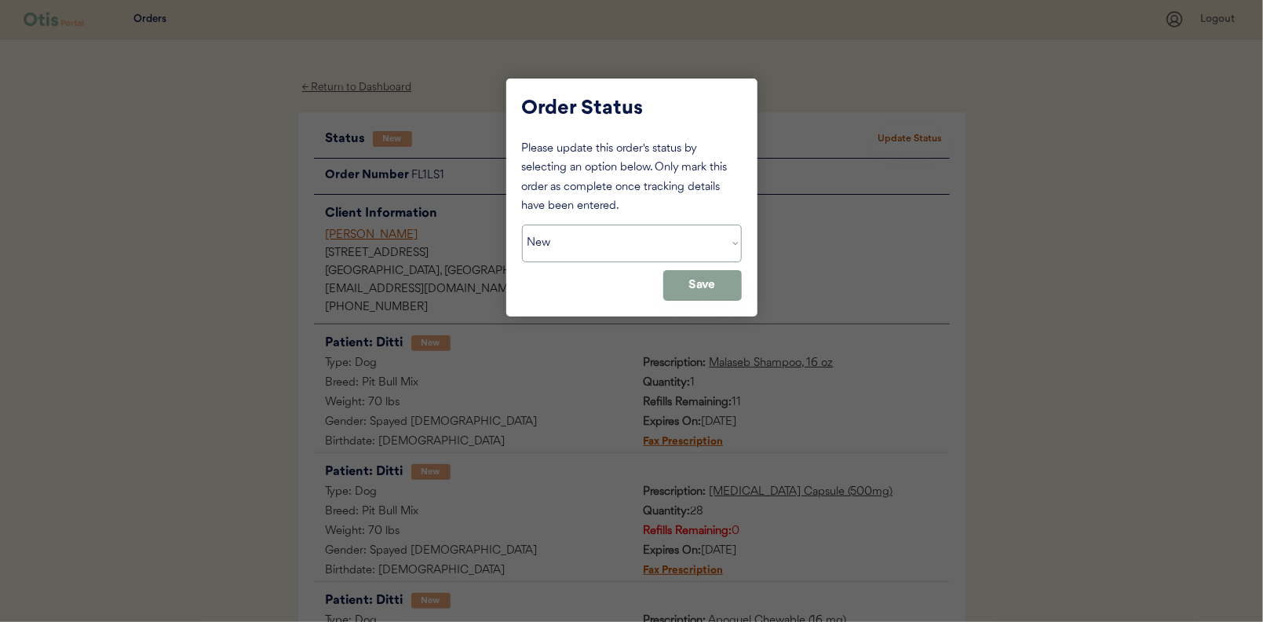
click at [569, 250] on select "Status On Hold New In Progress Complete Pending HW Consent Canceled" at bounding box center [632, 244] width 220 height 38
select select ""in_progress""
click at [522, 225] on select "Status On Hold New In Progress Complete Pending HW Consent Canceled" at bounding box center [632, 244] width 220 height 38
click at [692, 286] on button "Save" at bounding box center [702, 285] width 79 height 31
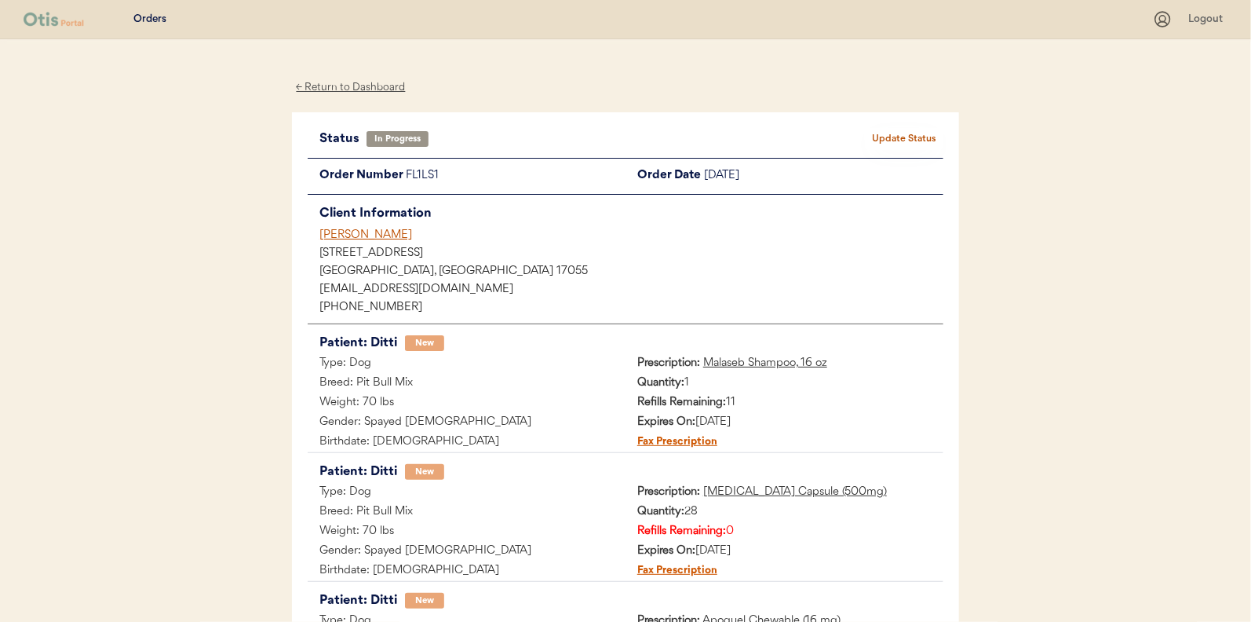
click at [355, 83] on div "← Return to Dashboard" at bounding box center [351, 88] width 118 height 18
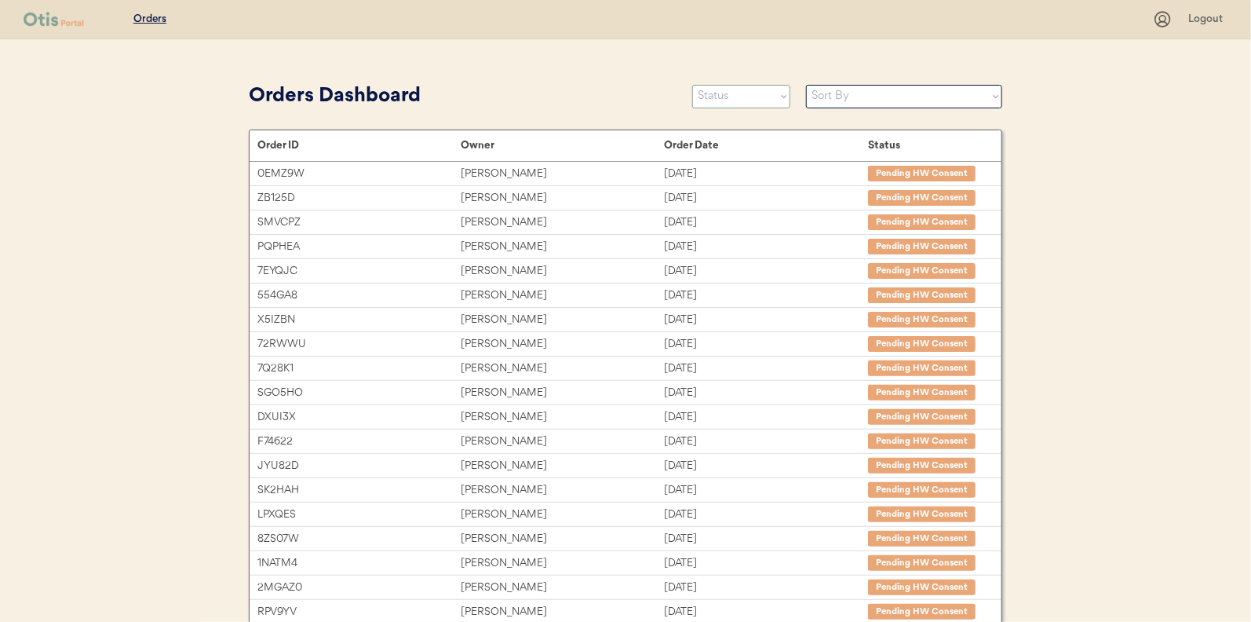
click at [730, 87] on select "Status On Hold New In Progress Complete Pending HW Consent Canceled" at bounding box center [741, 97] width 98 height 24
select select ""new""
click at [692, 85] on select "Status On Hold New In Progress Complete Pending HW Consent Canceled" at bounding box center [741, 97] width 98 height 24
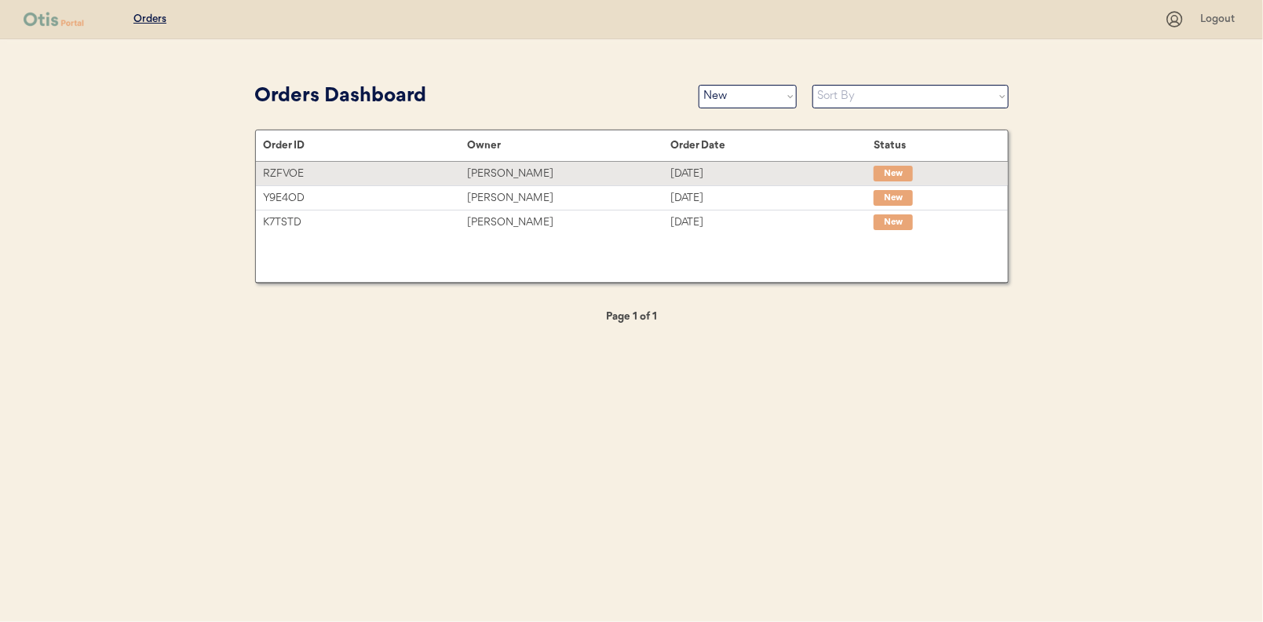
click at [485, 174] on div "[PERSON_NAME]" at bounding box center [568, 174] width 203 height 18
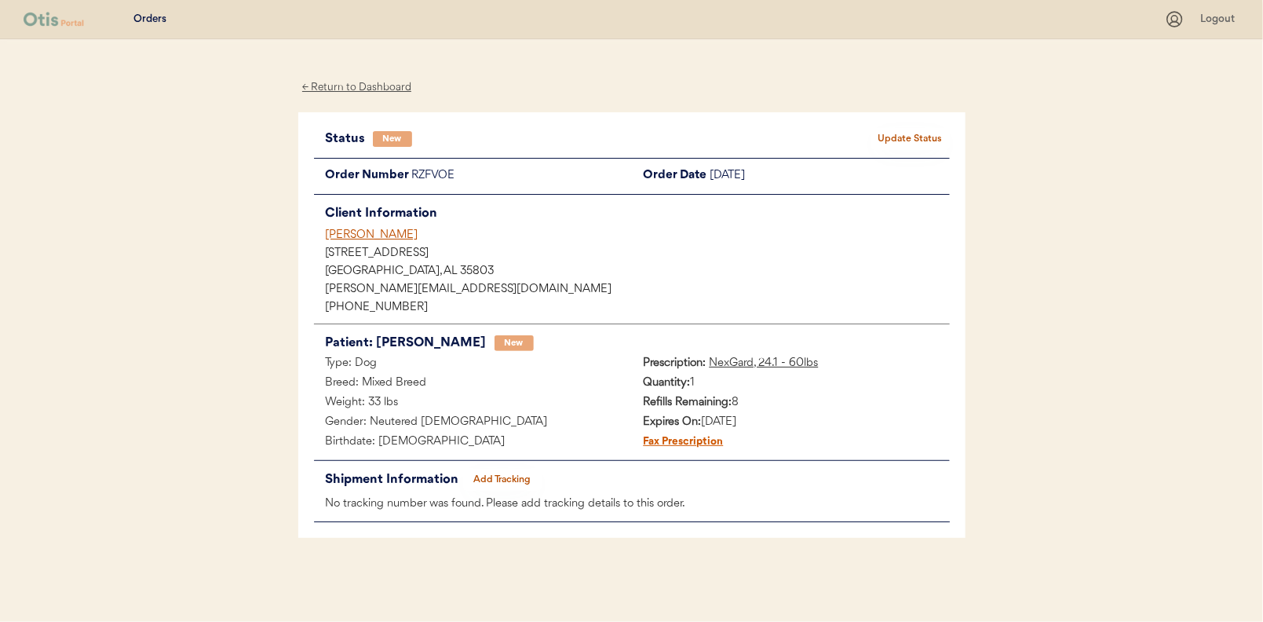
click at [914, 140] on button "Update Status" at bounding box center [910, 139] width 79 height 22
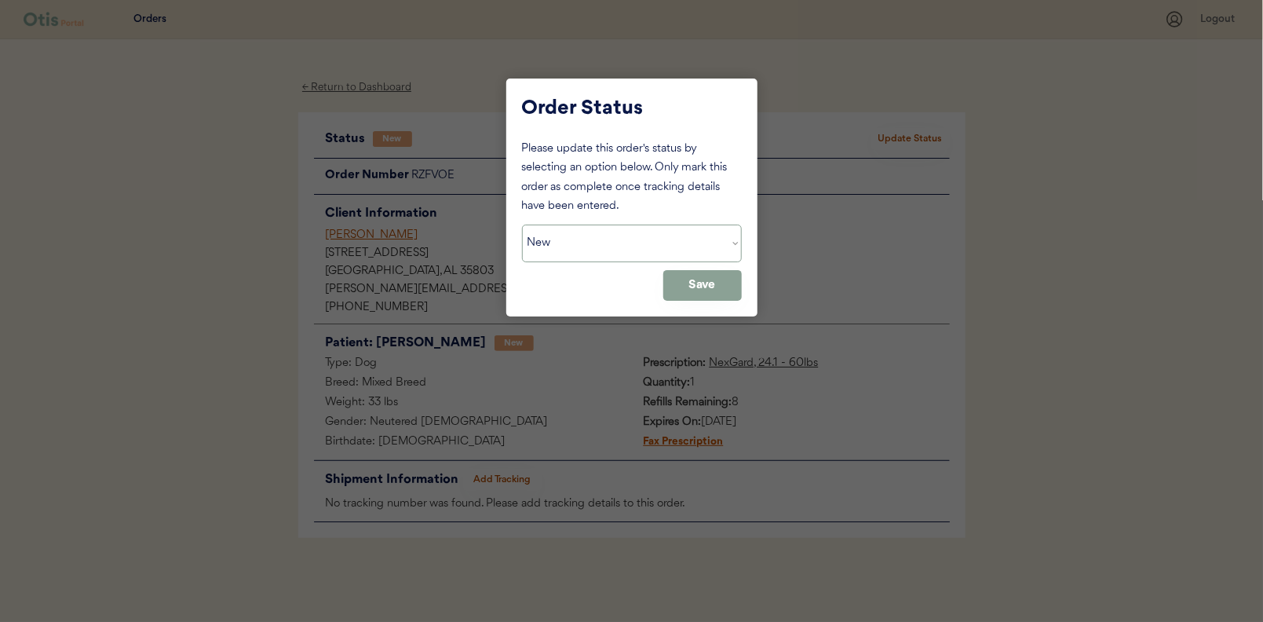
click at [597, 251] on select "Status On Hold New In Progress Complete Pending HW Consent Canceled" at bounding box center [632, 244] width 220 height 38
select select ""in_progress""
click at [522, 225] on select "Status On Hold New In Progress Complete Pending HW Consent Canceled" at bounding box center [632, 244] width 220 height 38
drag, startPoint x: 698, startPoint y: 295, endPoint x: 689, endPoint y: 273, distance: 23.6
click at [699, 295] on button "Save" at bounding box center [702, 285] width 79 height 31
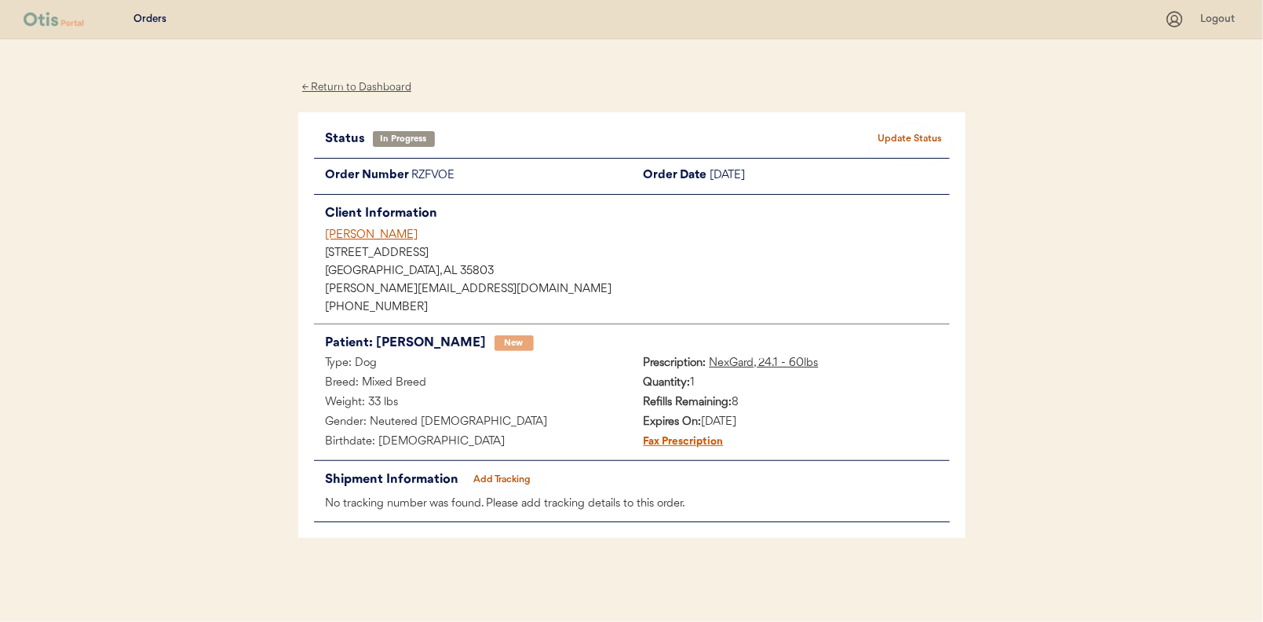
click at [345, 87] on div "← Return to Dashboard" at bounding box center [357, 88] width 118 height 18
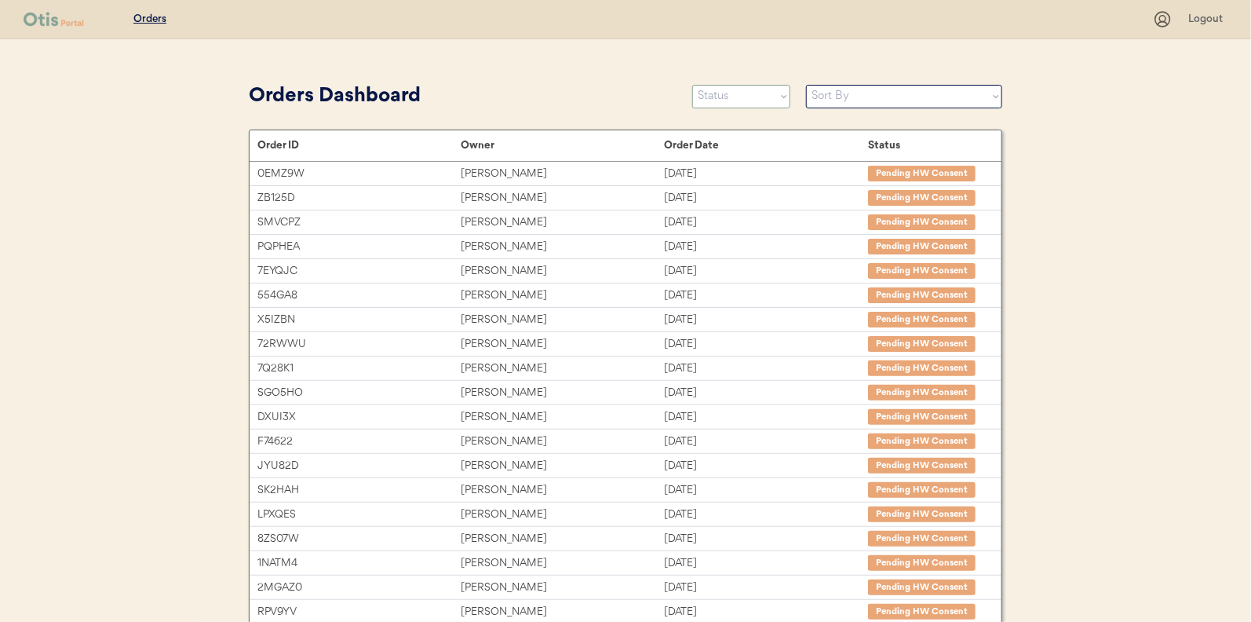
click at [745, 103] on select "Status On Hold New In Progress Complete Pending HW Consent Canceled" at bounding box center [741, 97] width 98 height 24
select select ""new""
click at [692, 85] on select "Status On Hold New In Progress Complete Pending HW Consent Canceled" at bounding box center [741, 97] width 98 height 24
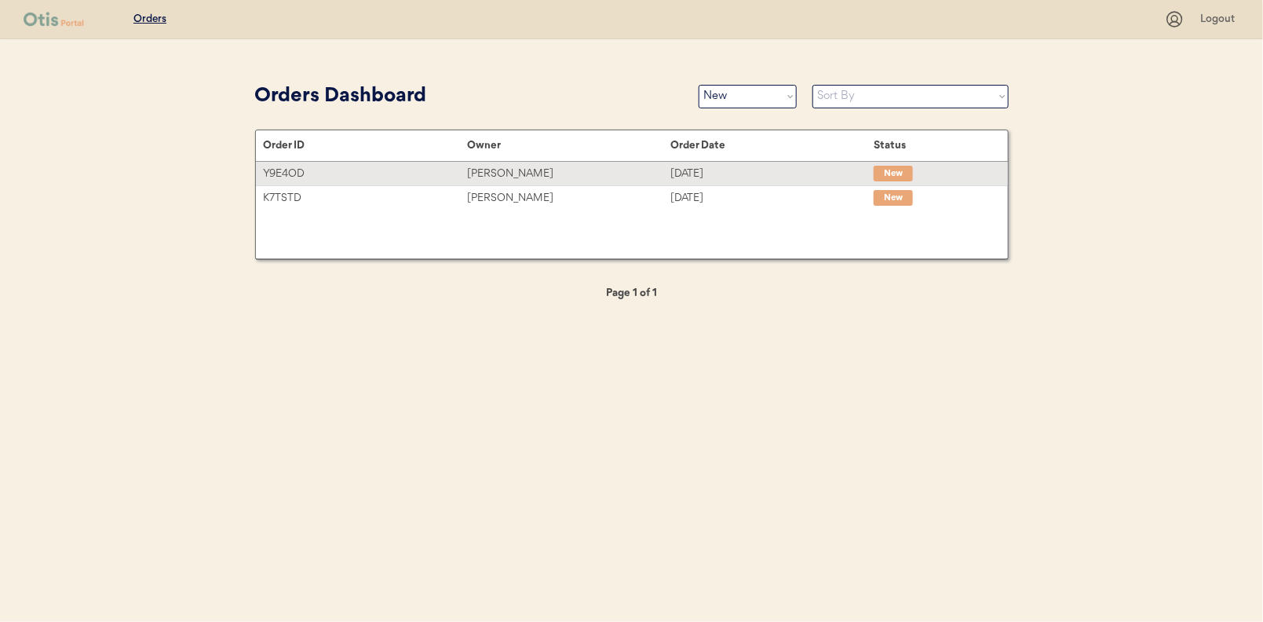
click at [513, 172] on div "[PERSON_NAME]" at bounding box center [568, 174] width 203 height 18
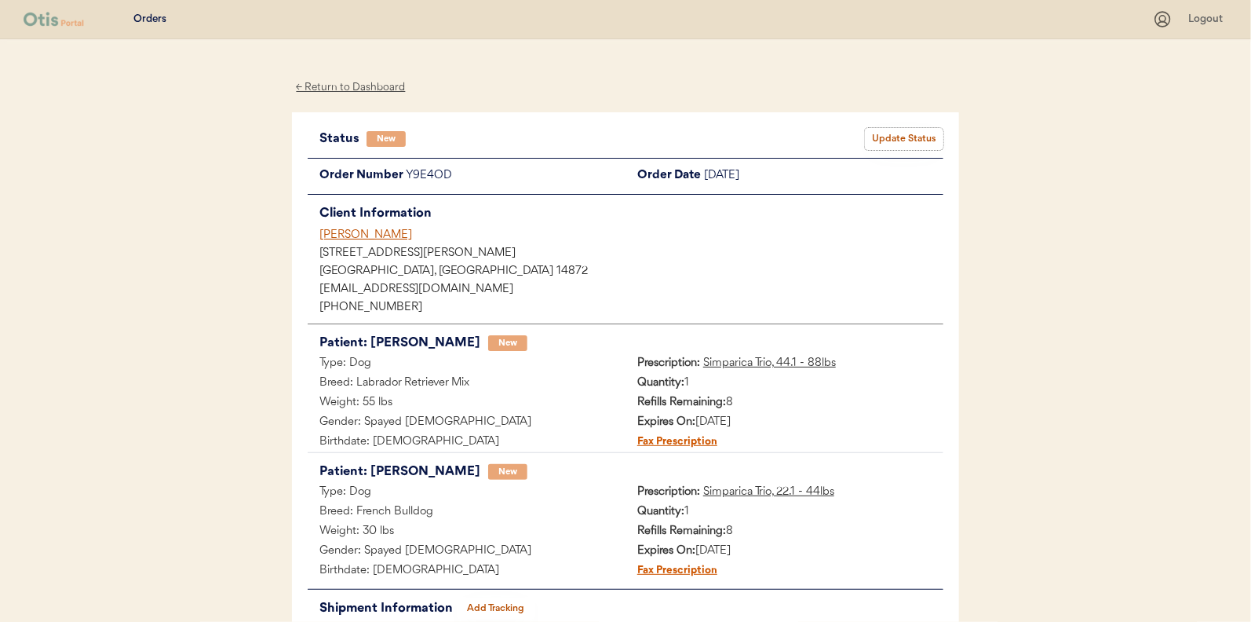
click at [896, 134] on button "Update Status" at bounding box center [904, 139] width 79 height 22
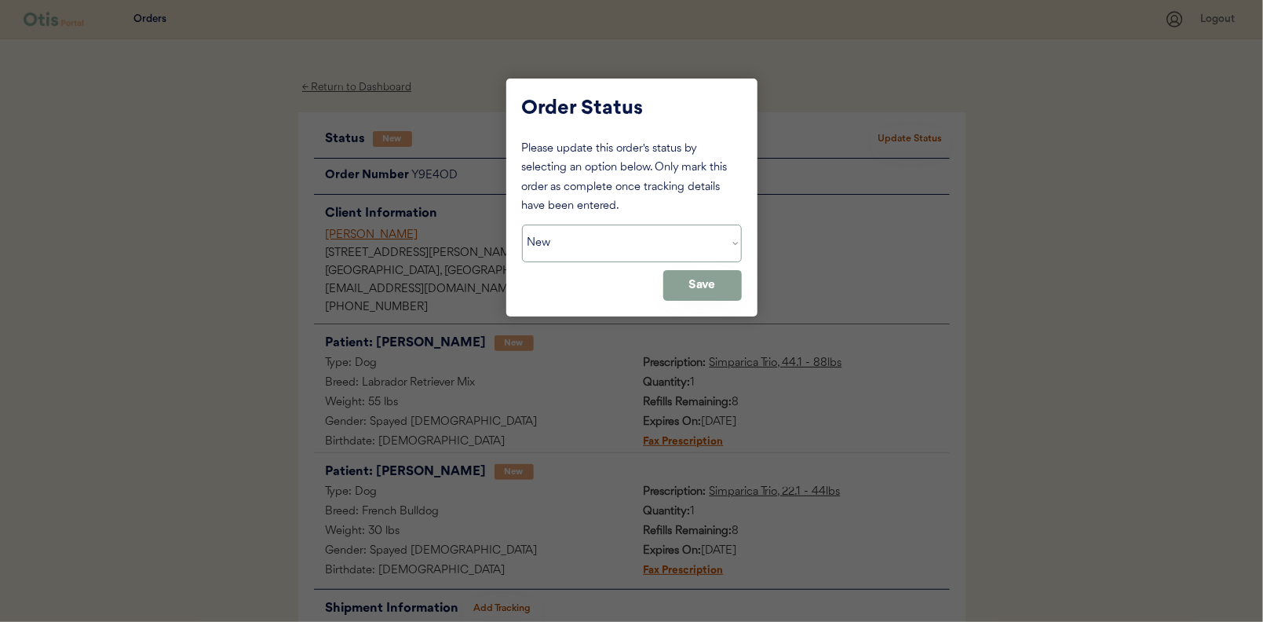
click at [608, 242] on select "Status On Hold New In Progress Complete Pending HW Consent Canceled" at bounding box center [632, 244] width 220 height 38
select select ""in_progress""
click at [522, 225] on select "Status On Hold New In Progress Complete Pending HW Consent Canceled" at bounding box center [632, 244] width 220 height 38
click at [697, 283] on button "Save" at bounding box center [702, 285] width 79 height 31
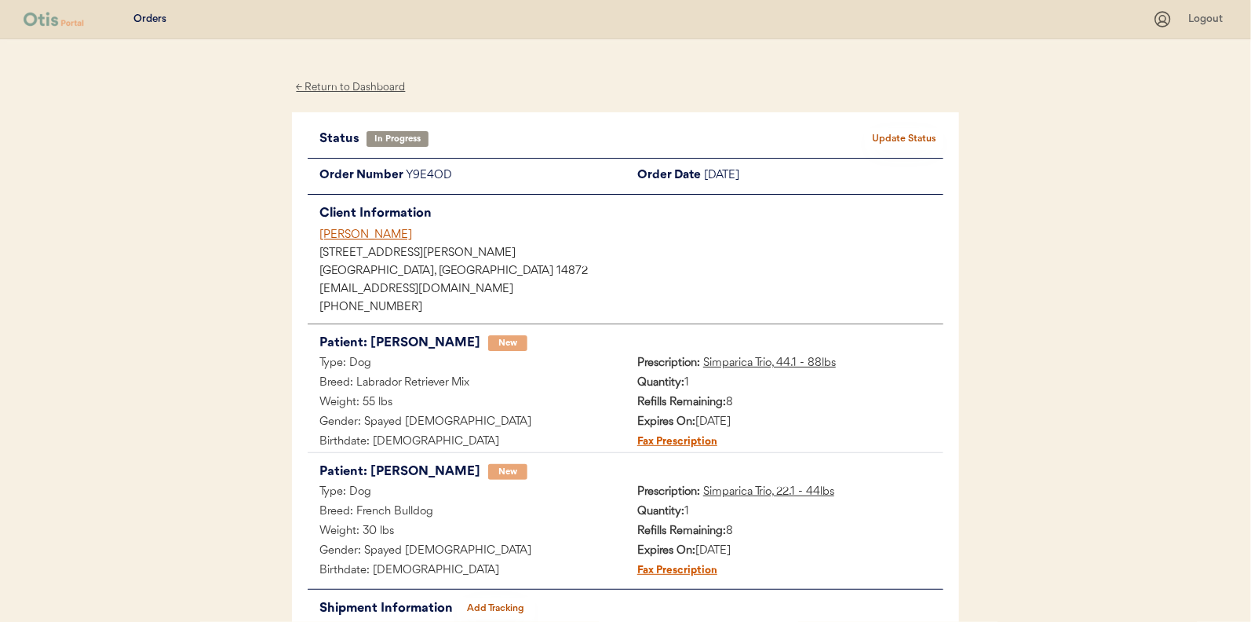
click at [354, 86] on div "← Return to Dashboard" at bounding box center [351, 88] width 118 height 18
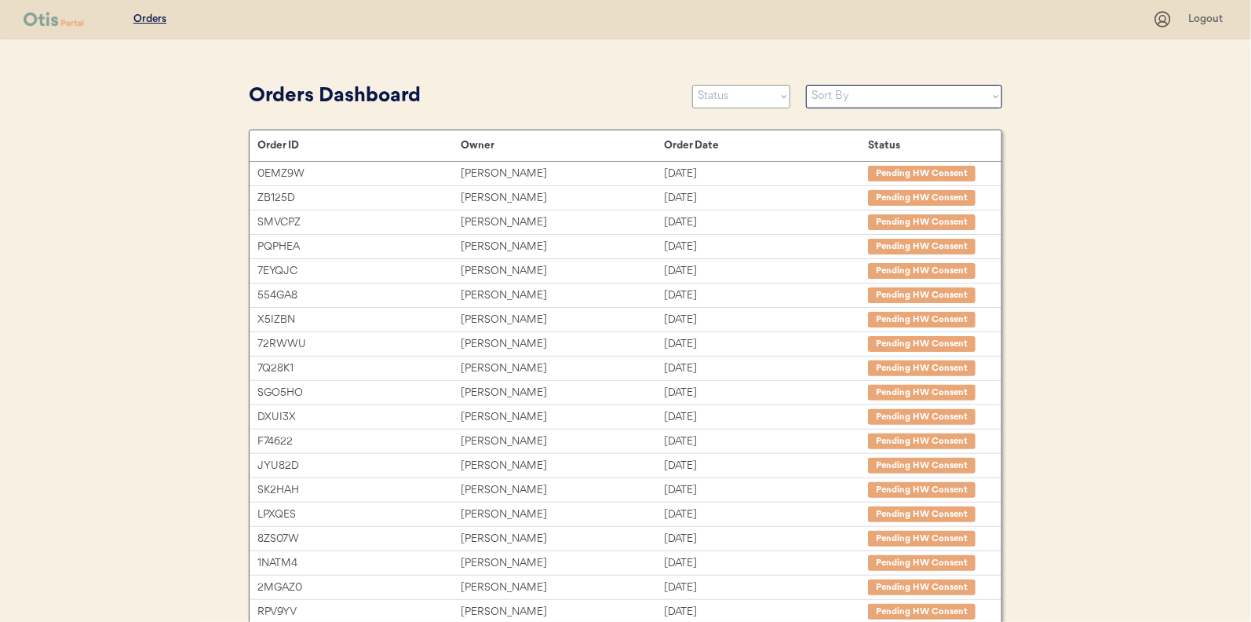
click at [738, 101] on select "Status On Hold New In Progress Complete Pending HW Consent Canceled" at bounding box center [741, 97] width 98 height 24
select select ""new""
click at [692, 85] on select "Status On Hold New In Progress Complete Pending HW Consent Canceled" at bounding box center [741, 97] width 98 height 24
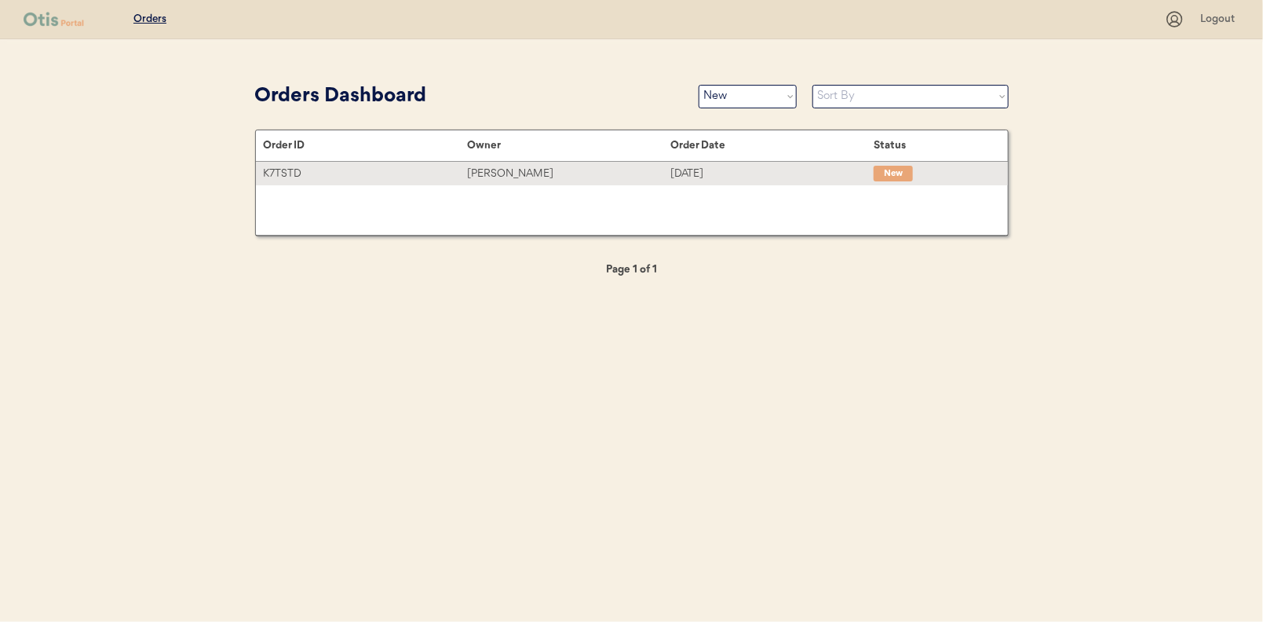
click at [484, 171] on div "[PERSON_NAME]" at bounding box center [568, 174] width 203 height 18
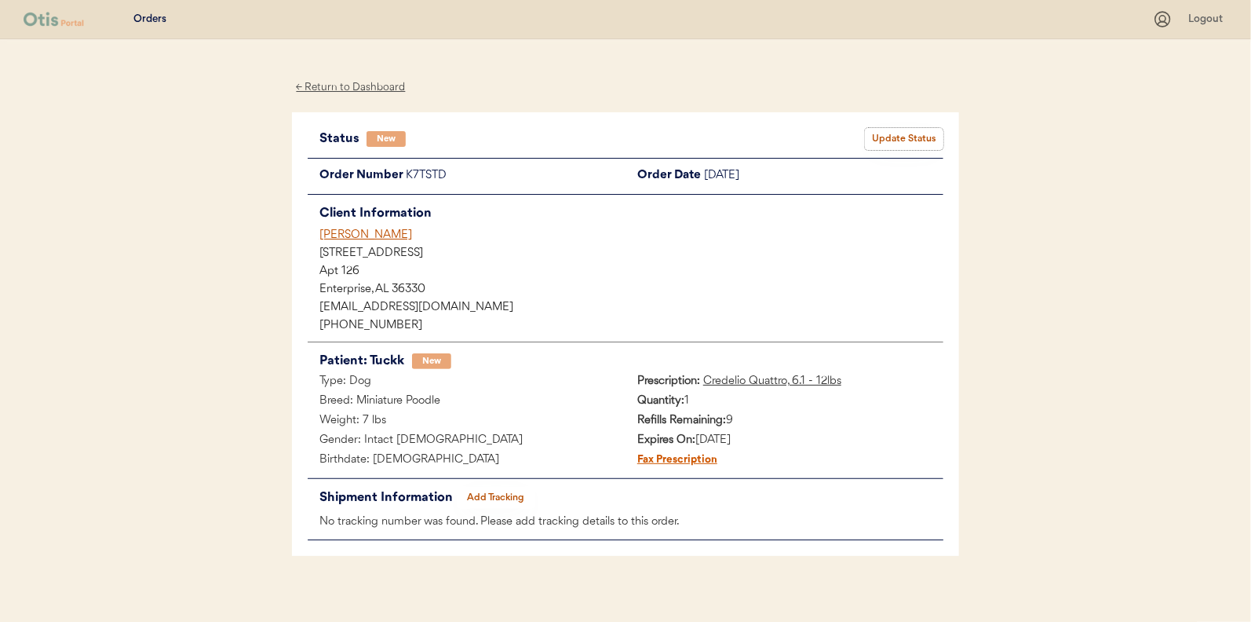
click at [908, 134] on button "Update Status" at bounding box center [904, 139] width 79 height 22
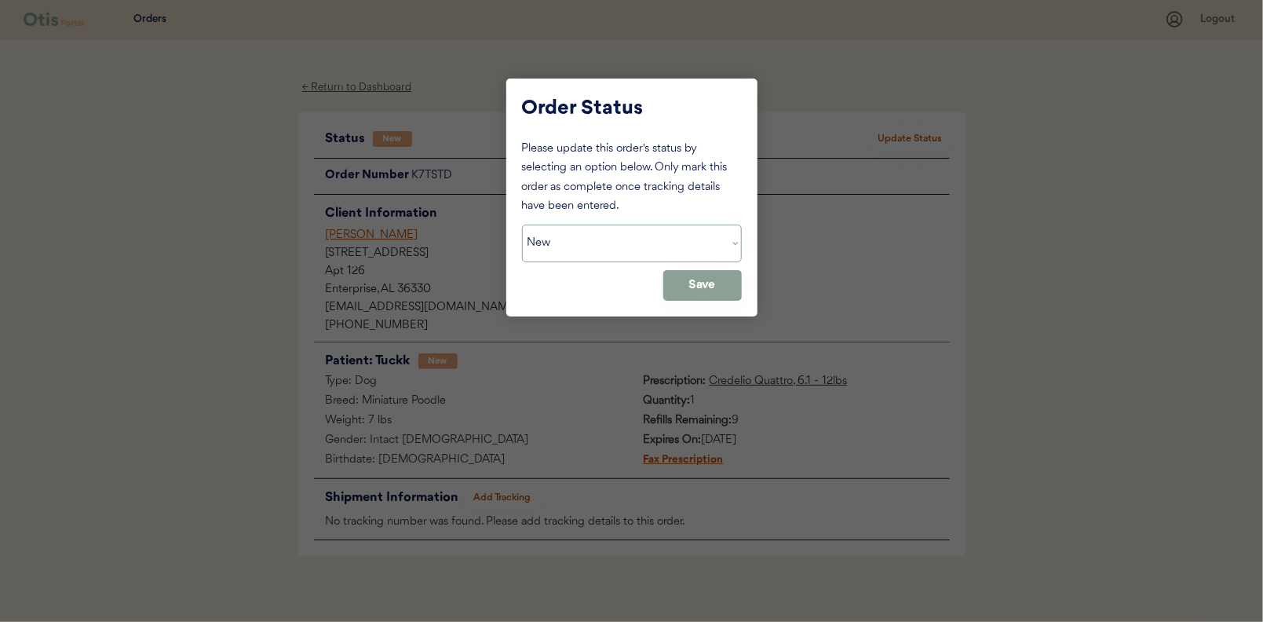
click at [575, 242] on select "Status On Hold New In Progress Complete Pending HW Consent Canceled" at bounding box center [632, 244] width 220 height 38
select select ""in_progress""
click at [522, 225] on select "Status On Hold New In Progress Complete Pending HW Consent Canceled" at bounding box center [632, 244] width 220 height 38
click at [687, 290] on button "Save" at bounding box center [702, 285] width 79 height 31
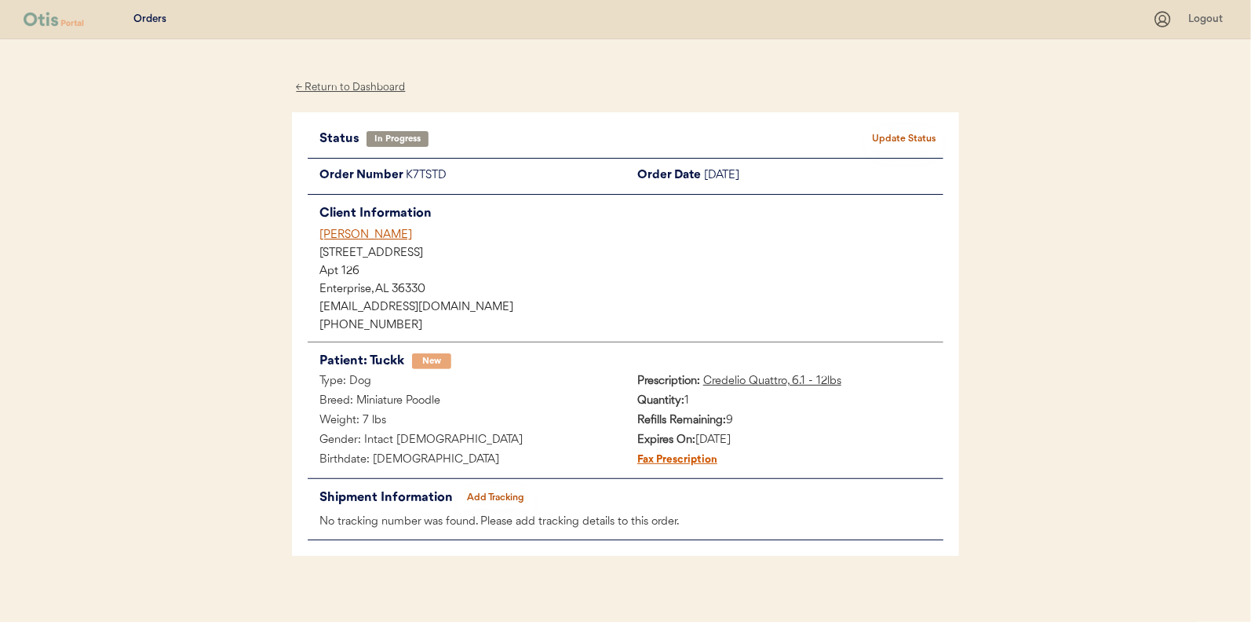
click at [356, 87] on div "← Return to Dashboard" at bounding box center [351, 88] width 118 height 18
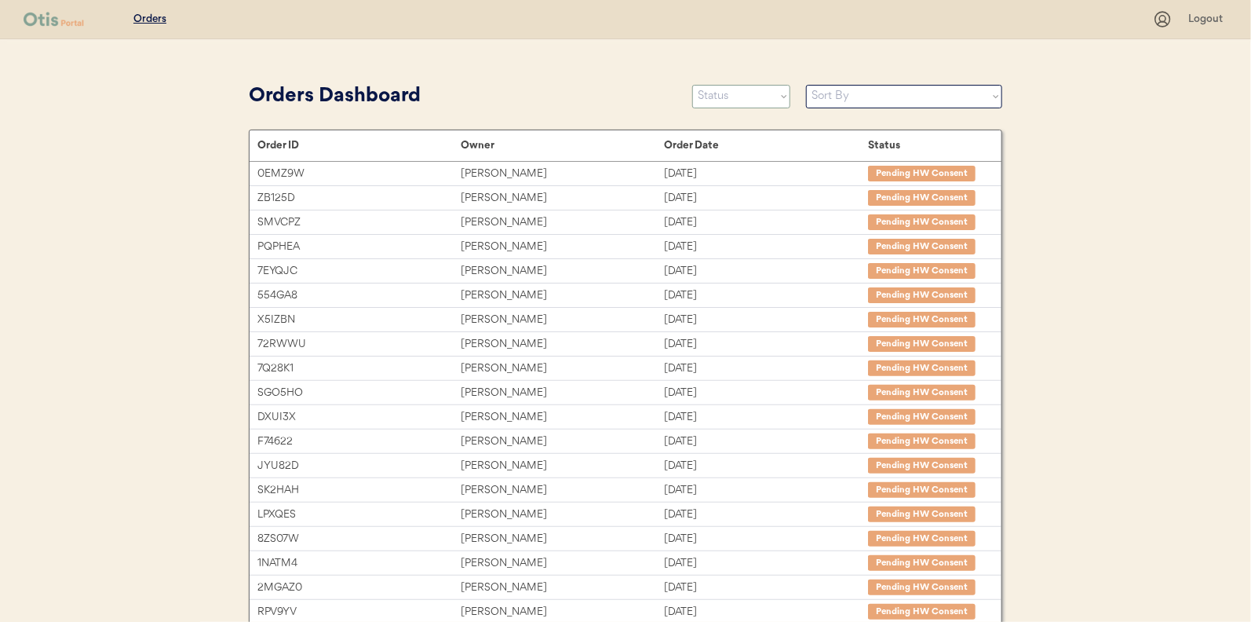
click at [736, 97] on select "Status On Hold New In Progress Complete Pending HW Consent Canceled" at bounding box center [741, 97] width 98 height 24
select select ""in_progress""
click at [692, 85] on select "Status On Hold New In Progress Complete Pending HW Consent Canceled" at bounding box center [741, 97] width 98 height 24
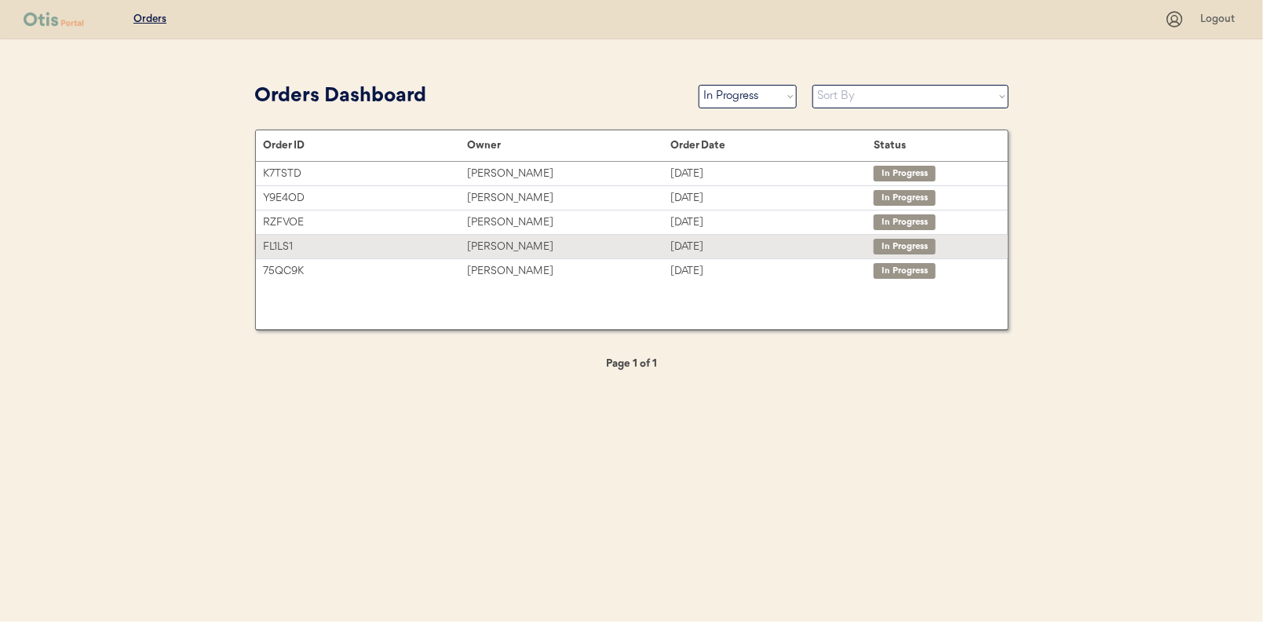
click at [491, 248] on div "Denelle Smith" at bounding box center [568, 247] width 203 height 18
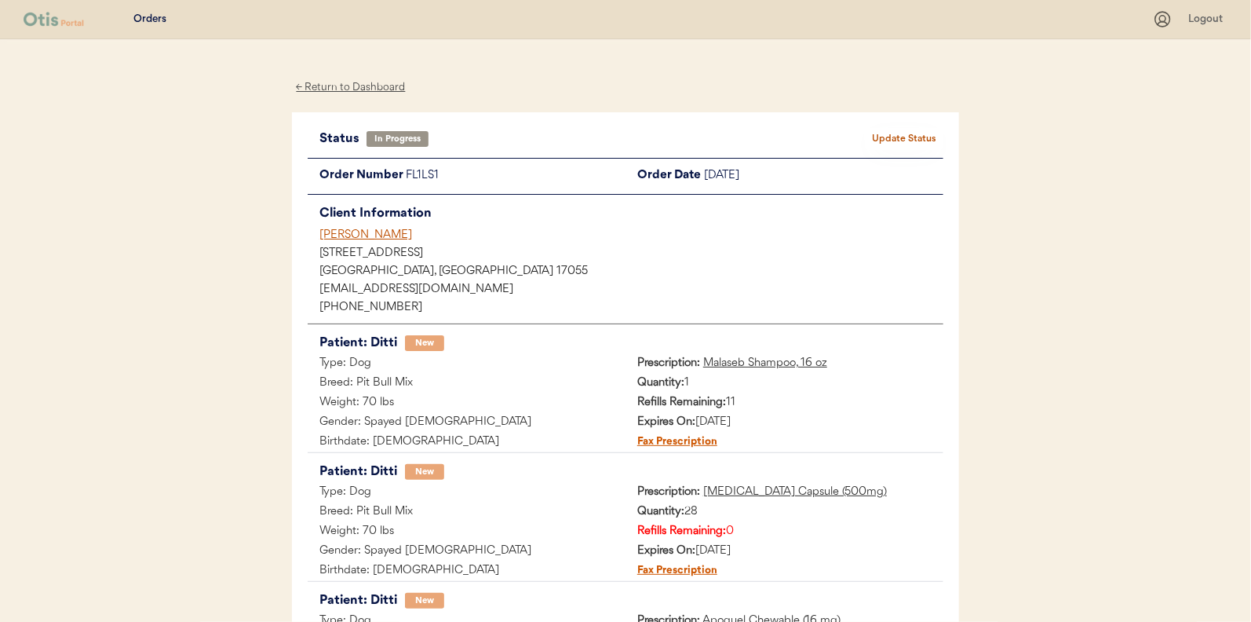
click at [362, 82] on div "← Return to Dashboard" at bounding box center [351, 88] width 118 height 18
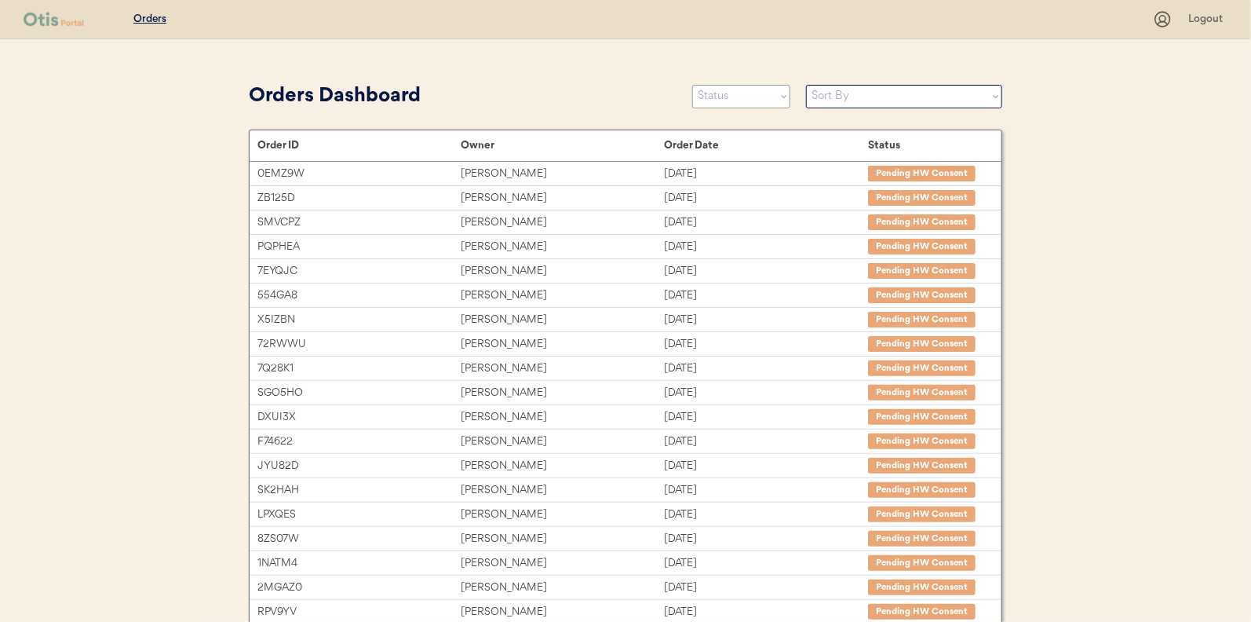
click at [726, 101] on select "Status On Hold New In Progress Complete Pending HW Consent Canceled" at bounding box center [741, 97] width 98 height 24
click at [732, 101] on select "Status On Hold New In Progress Complete Pending HW Consent Canceled" at bounding box center [741, 97] width 98 height 24
click at [612, 87] on div "Orders Dashboard" at bounding box center [463, 97] width 428 height 30
click at [726, 100] on select "Status On Hold New In Progress Complete Pending HW Consent Canceled" at bounding box center [741, 97] width 98 height 24
click at [692, 85] on select "Status On Hold New In Progress Complete Pending HW Consent Canceled" at bounding box center [741, 97] width 98 height 24
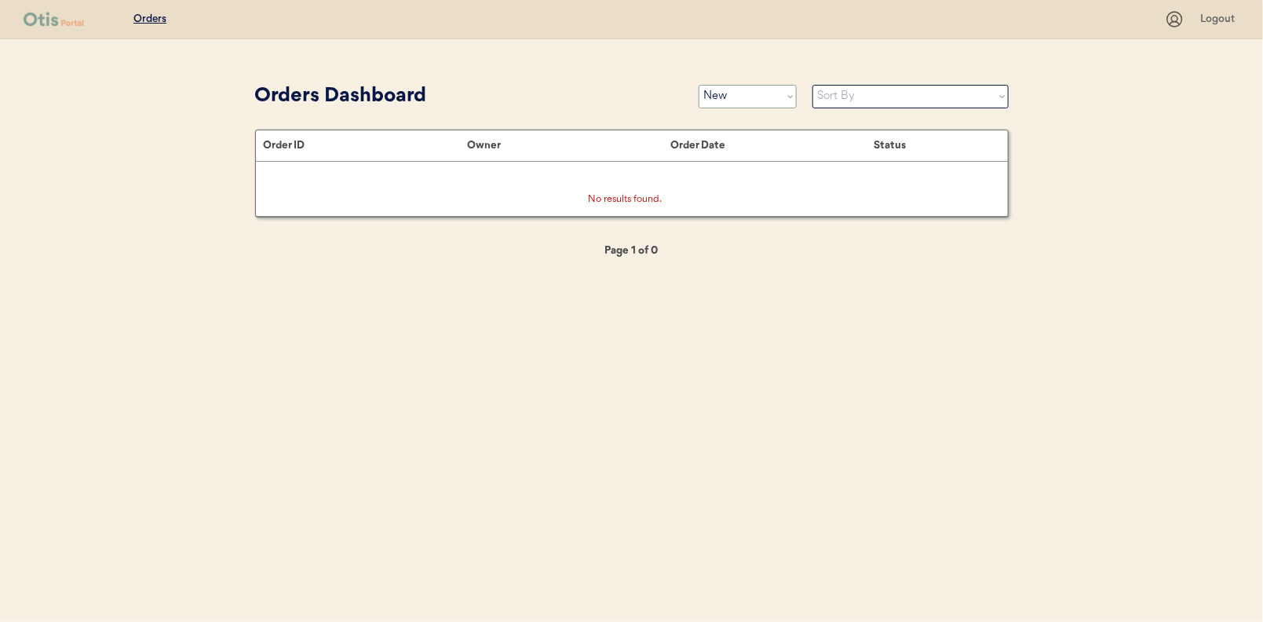
click at [752, 96] on select "Status On Hold New In Progress Complete Pending HW Consent Canceled" at bounding box center [748, 97] width 98 height 24
select select ""in_progress""
click at [699, 85] on select "Status On Hold New In Progress Complete Pending HW Consent Canceled" at bounding box center [748, 97] width 98 height 24
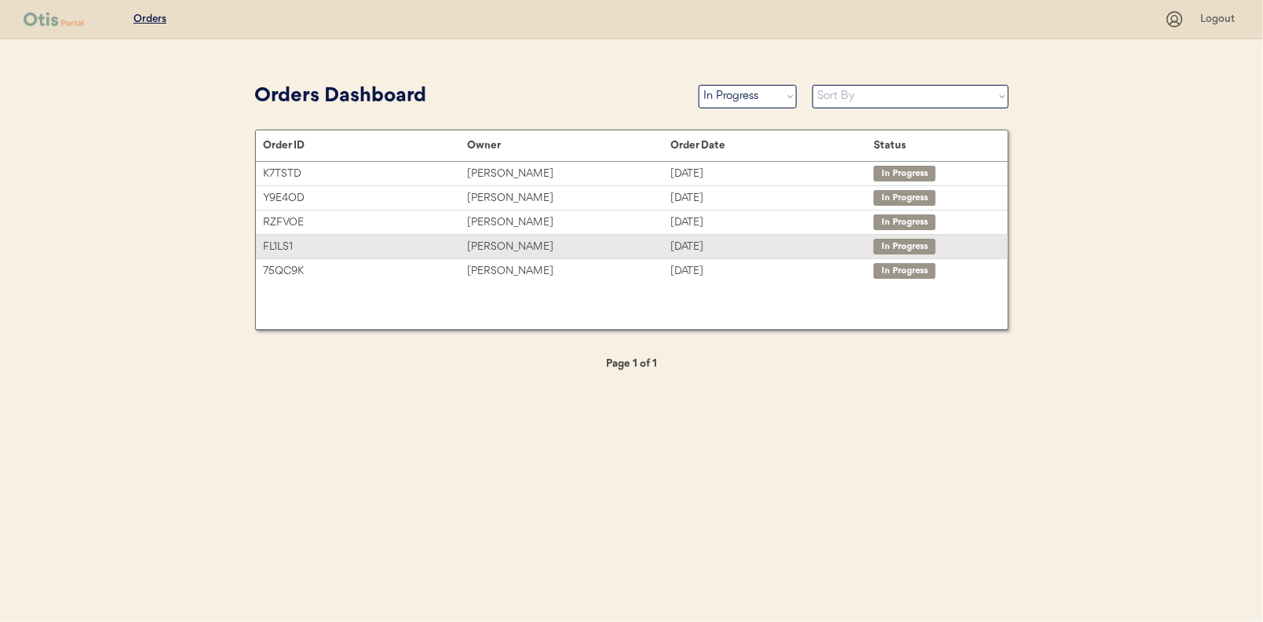
click at [506, 242] on div "Denelle Smith" at bounding box center [568, 247] width 203 height 18
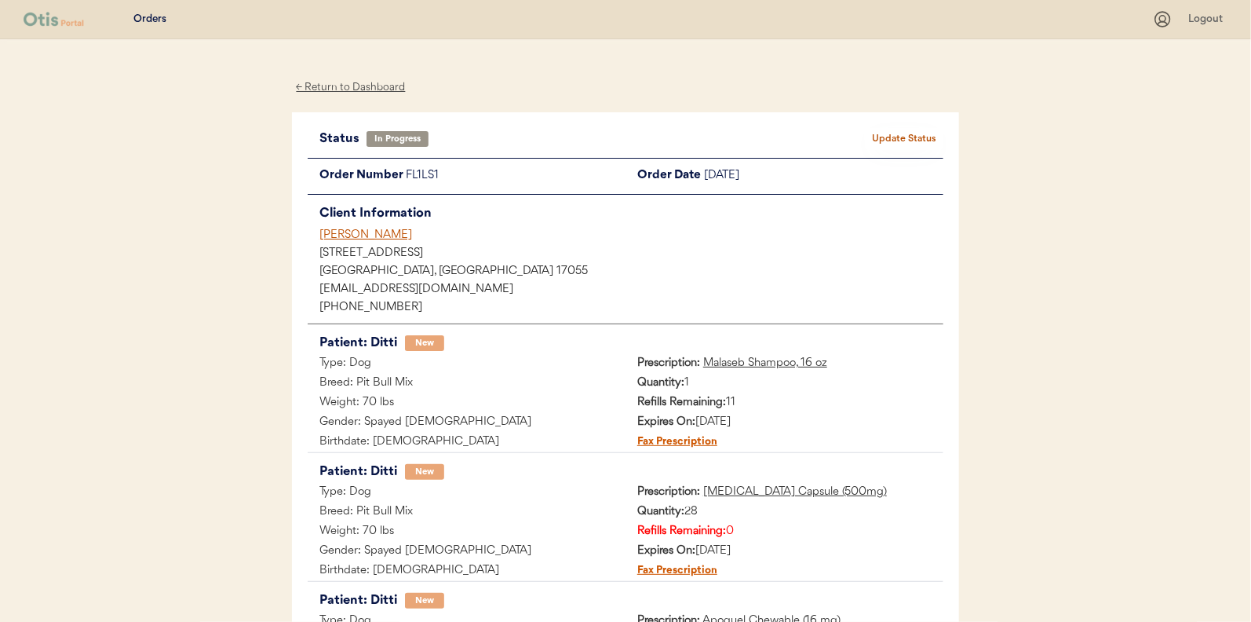
click at [357, 80] on div "← Return to Dashboard" at bounding box center [351, 88] width 118 height 18
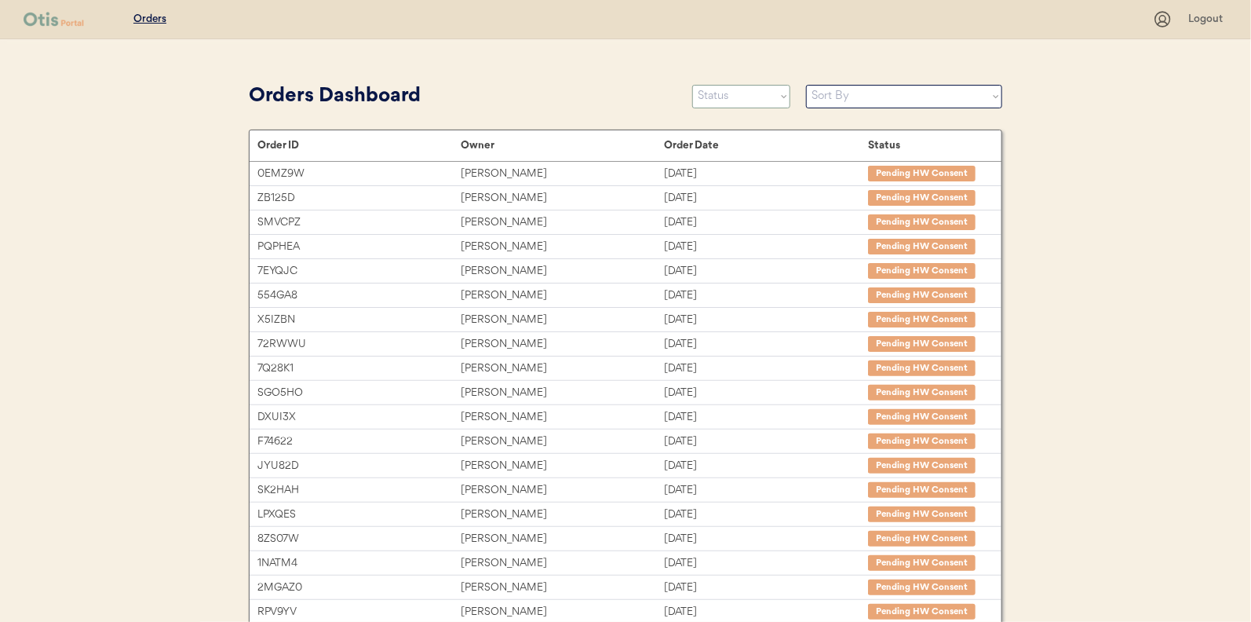
click at [751, 98] on select "Status On Hold New In Progress Complete Pending HW Consent Canceled" at bounding box center [741, 97] width 98 height 24
click at [692, 85] on select "Status On Hold New In Progress Complete Pending HW Consent Canceled" at bounding box center [741, 97] width 98 height 24
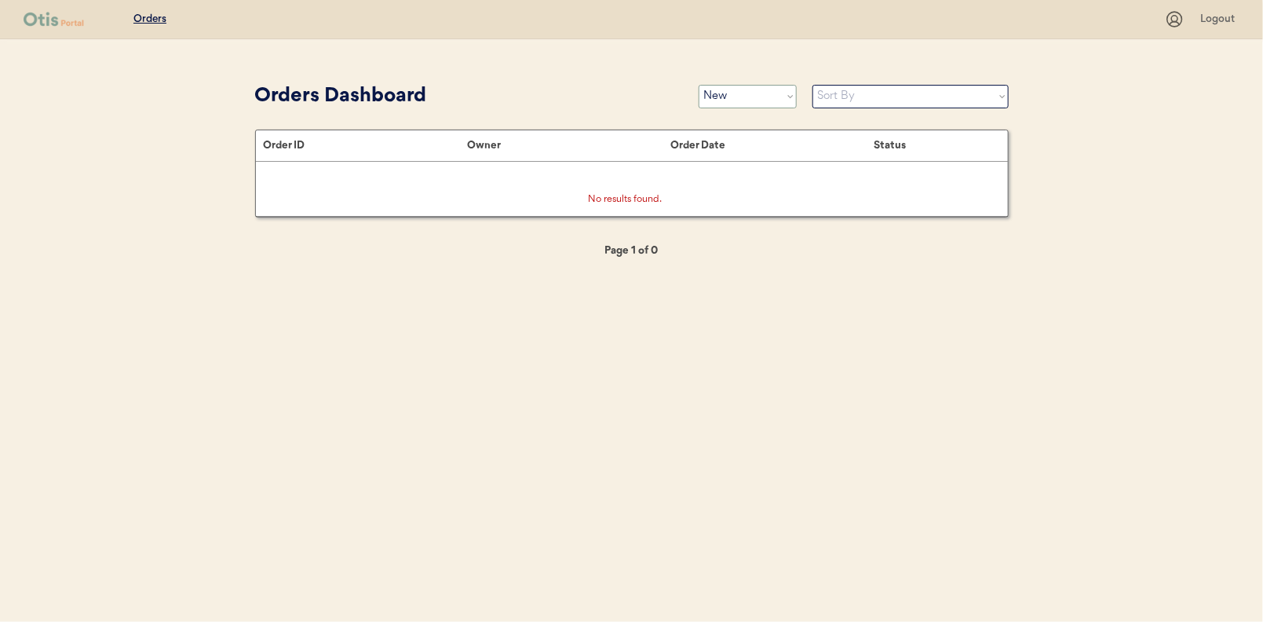
click at [732, 100] on select "Status On Hold New In Progress Complete Pending HW Consent Canceled" at bounding box center [748, 97] width 98 height 24
select select ""in_progress""
click at [699, 85] on select "Status On Hold New In Progress Complete Pending HW Consent Canceled" at bounding box center [748, 97] width 98 height 24
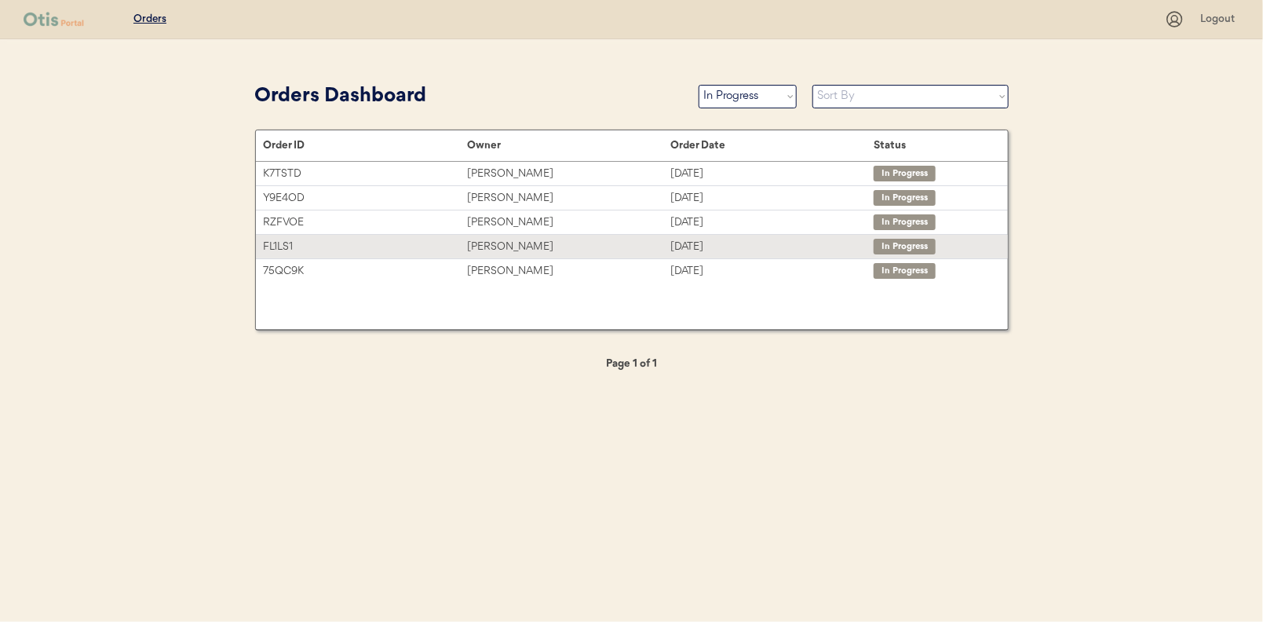
click at [505, 241] on div "Denelle Smith" at bounding box center [568, 247] width 203 height 18
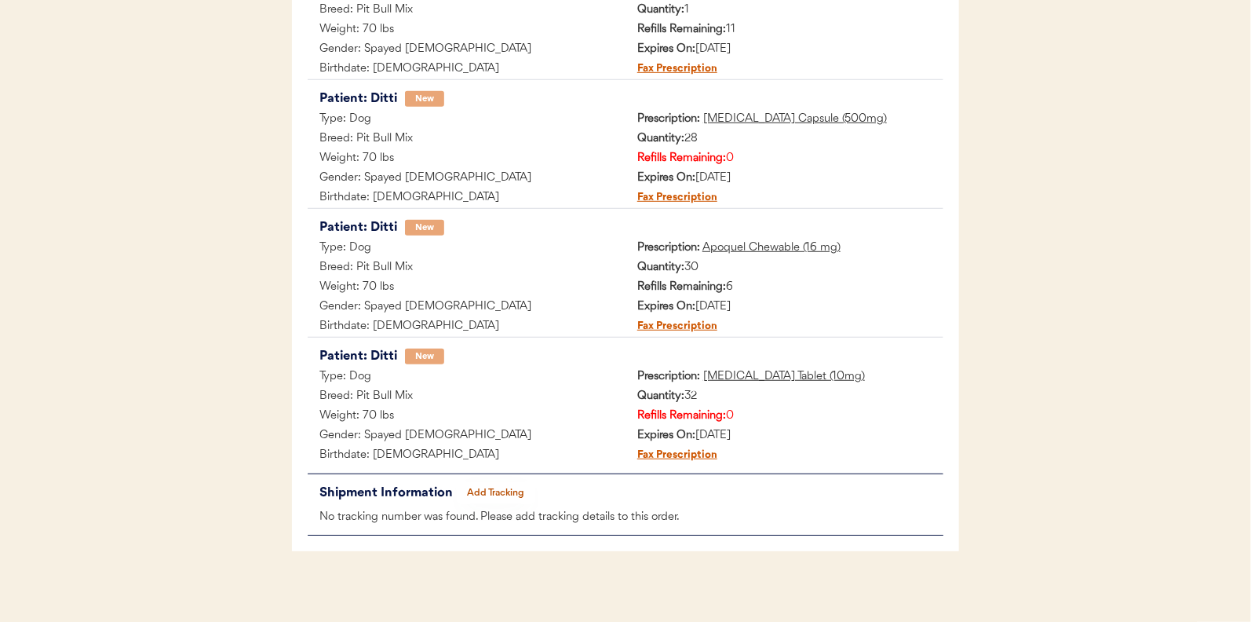
scroll to position [380, 0]
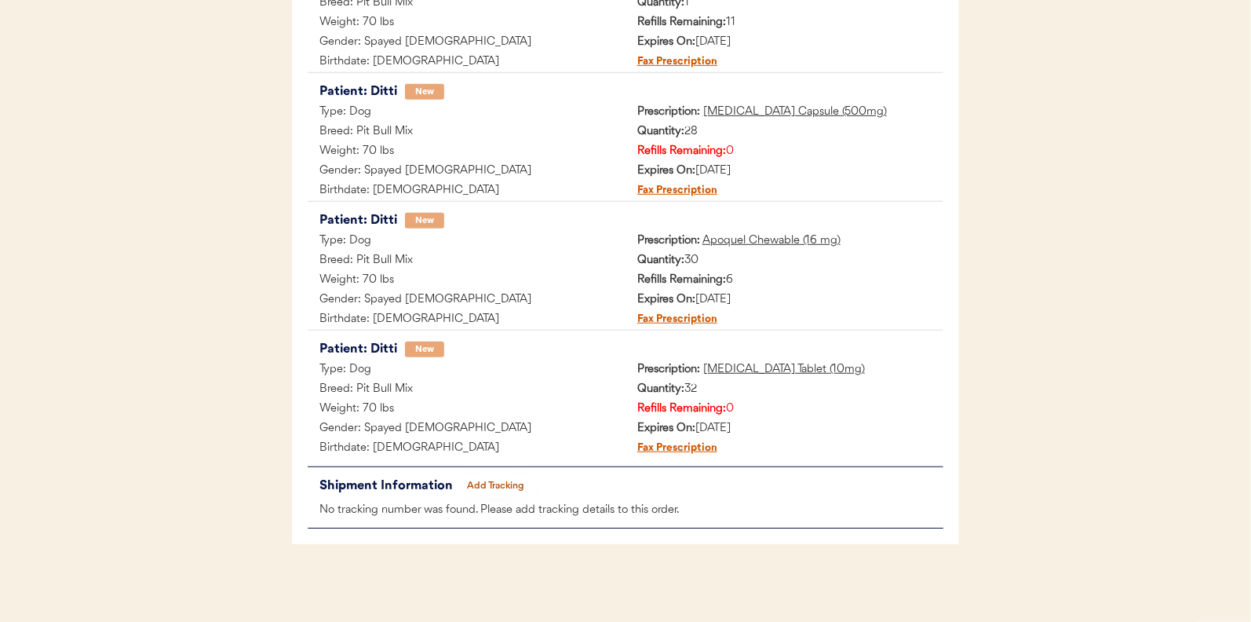
click at [492, 479] on button "Add Tracking" at bounding box center [496, 486] width 79 height 22
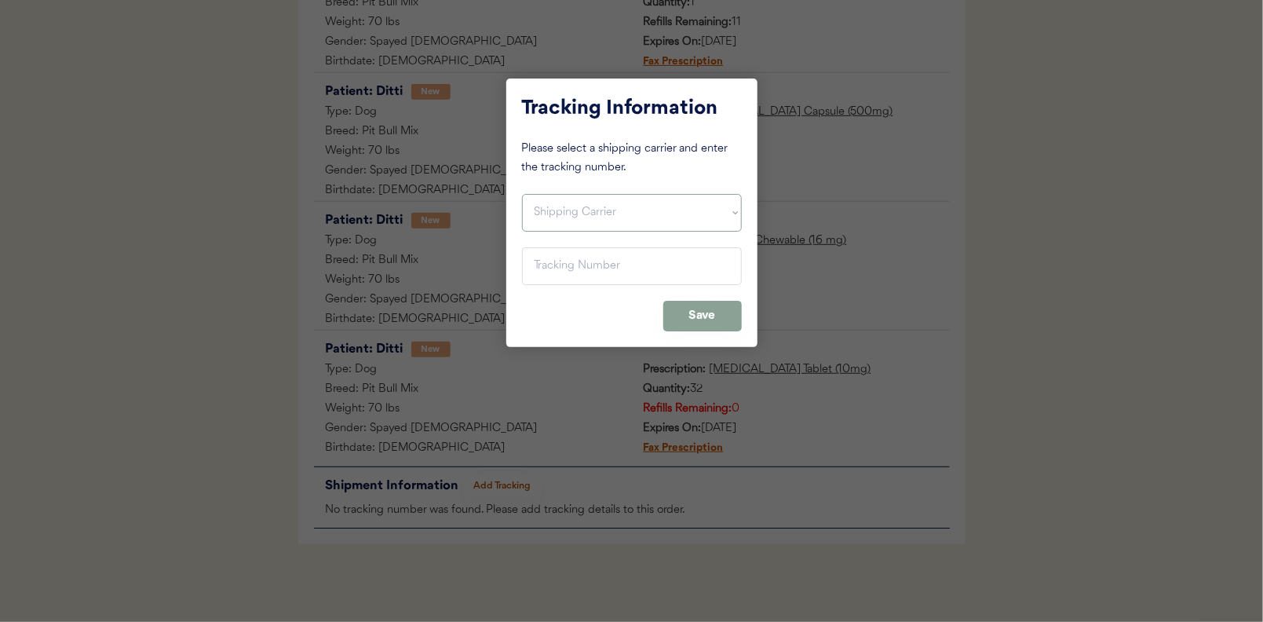
click at [554, 210] on select "Shipping Carrier FedEx FedEx Ground Economy UPS USPS" at bounding box center [632, 213] width 220 height 38
select select ""ups""
click at [522, 194] on select "Shipping Carrier FedEx FedEx Ground Economy UPS USPS" at bounding box center [632, 213] width 220 height 38
click at [549, 265] on input "input" at bounding box center [632, 266] width 220 height 38
paste input "1Z16X77E0209788677"
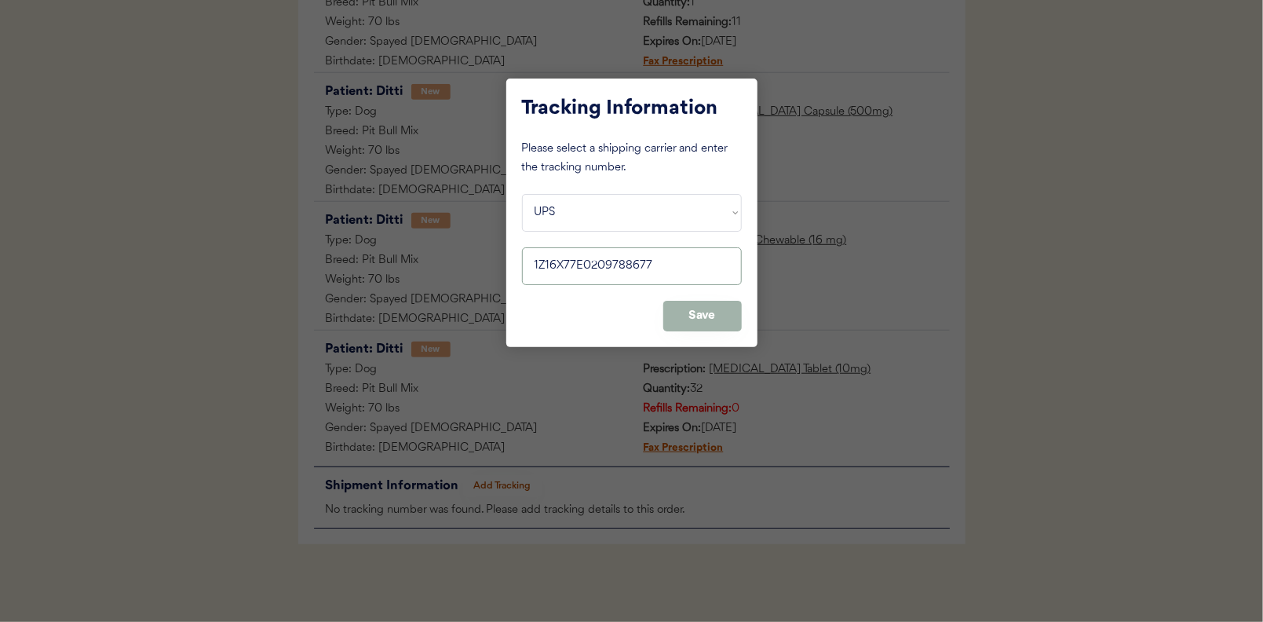
type input "1Z16X77E0209788677"
click at [703, 307] on button "Save" at bounding box center [702, 316] width 79 height 31
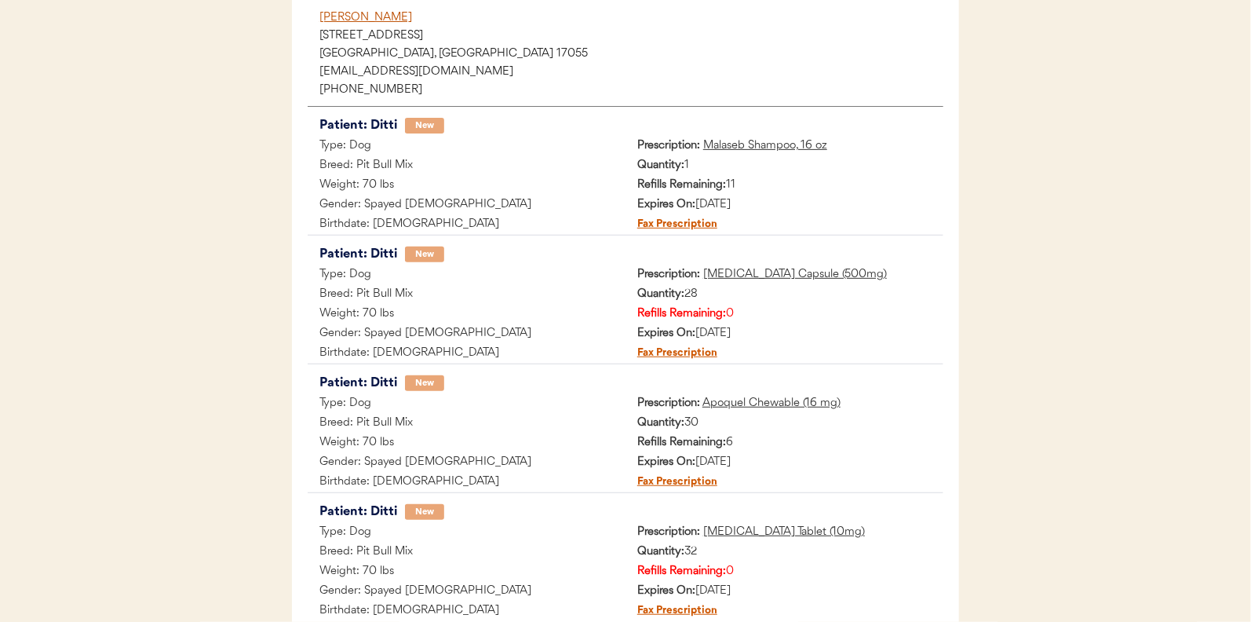
scroll to position [66, 0]
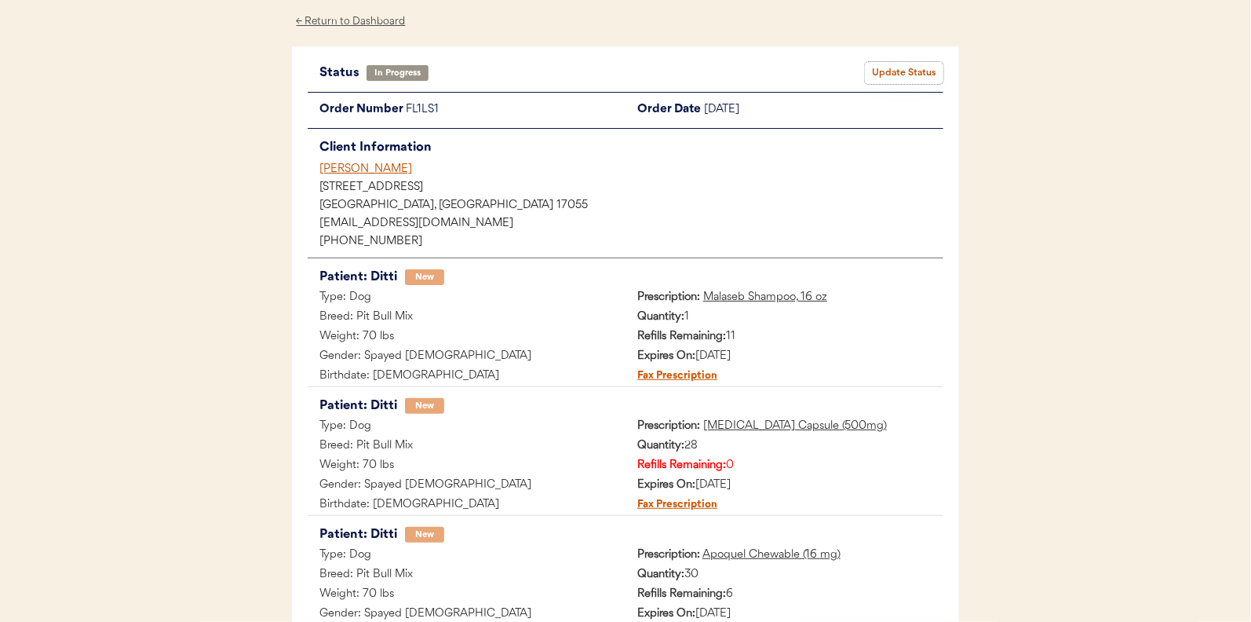
click at [911, 75] on button "Update Status" at bounding box center [904, 73] width 79 height 22
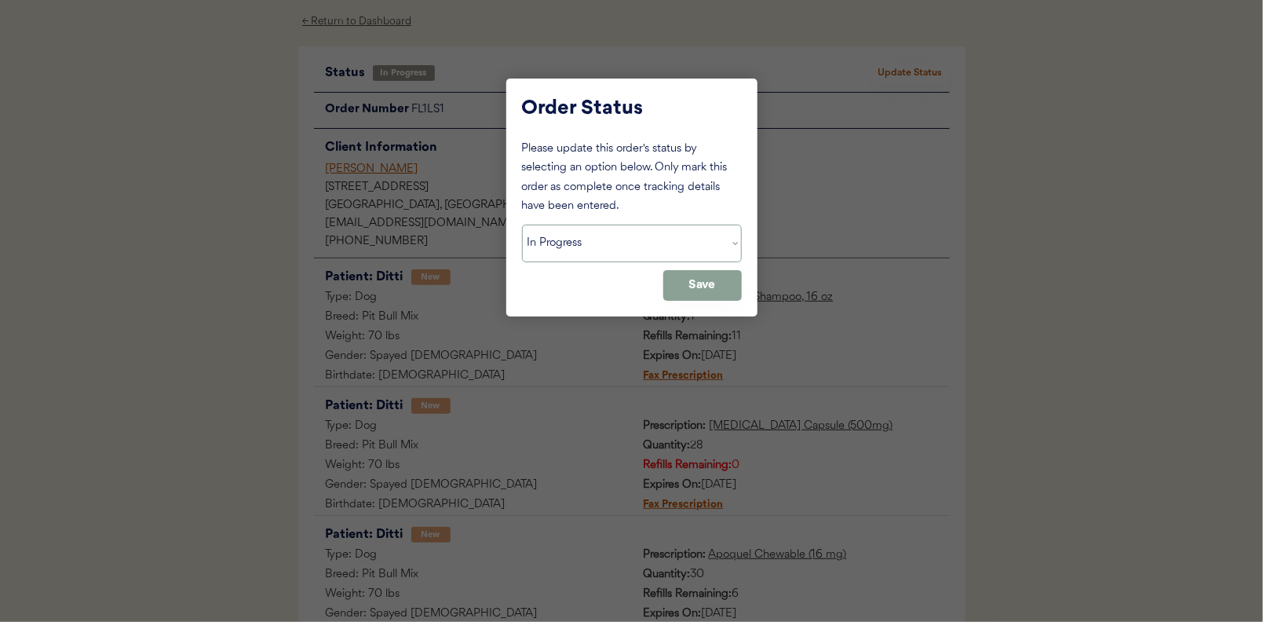
click at [561, 252] on select "Status On Hold New In Progress Complete Pending HW Consent Canceled" at bounding box center [632, 244] width 220 height 38
select select ""complete""
click at [522, 225] on select "Status On Hold New In Progress Complete Pending HW Consent Canceled" at bounding box center [632, 244] width 220 height 38
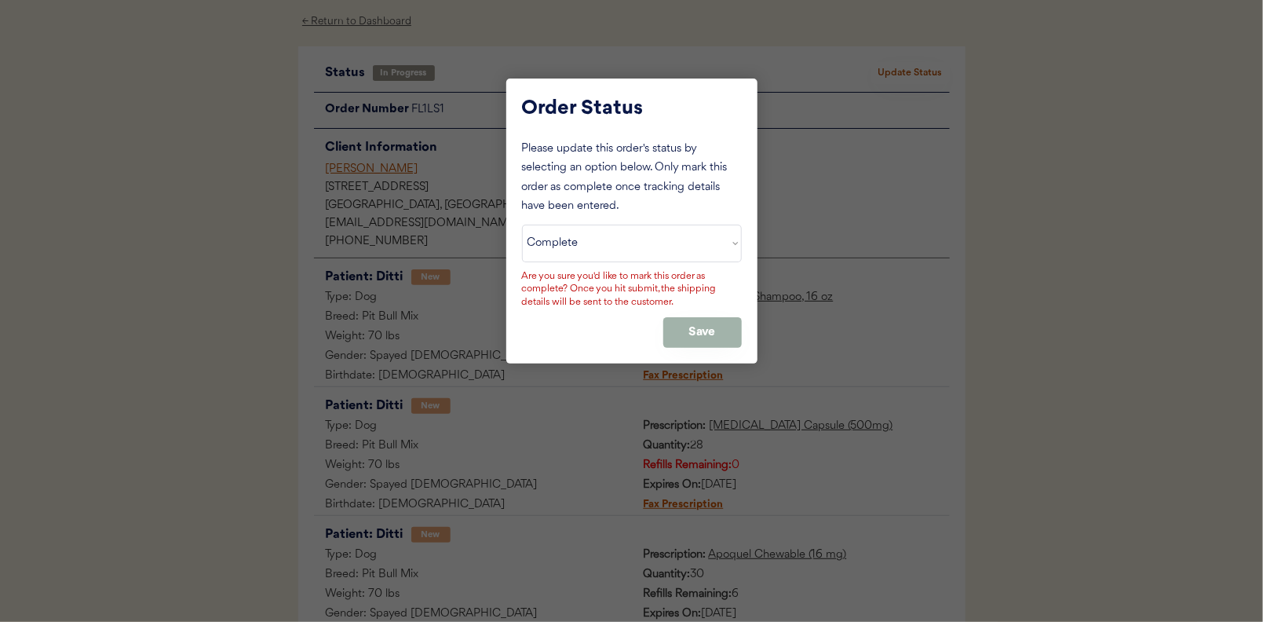
click at [702, 320] on button "Save" at bounding box center [702, 332] width 79 height 31
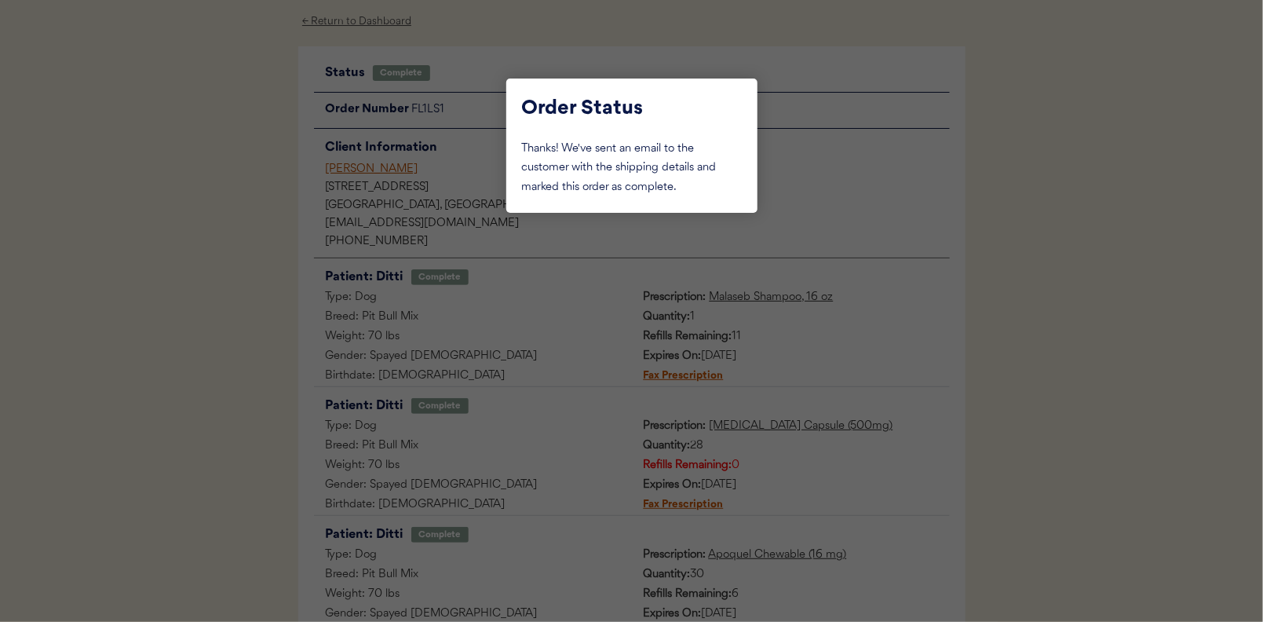
click at [219, 186] on div at bounding box center [631, 311] width 1263 height 622
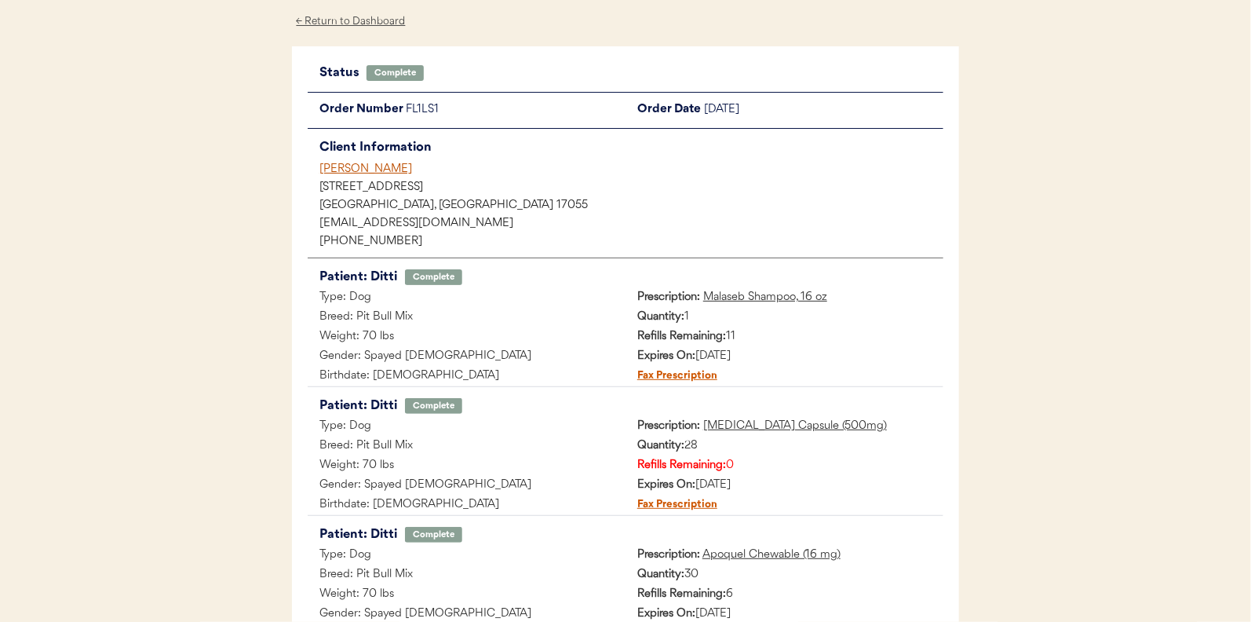
click at [338, 24] on div "← Return to Dashboard" at bounding box center [351, 22] width 118 height 18
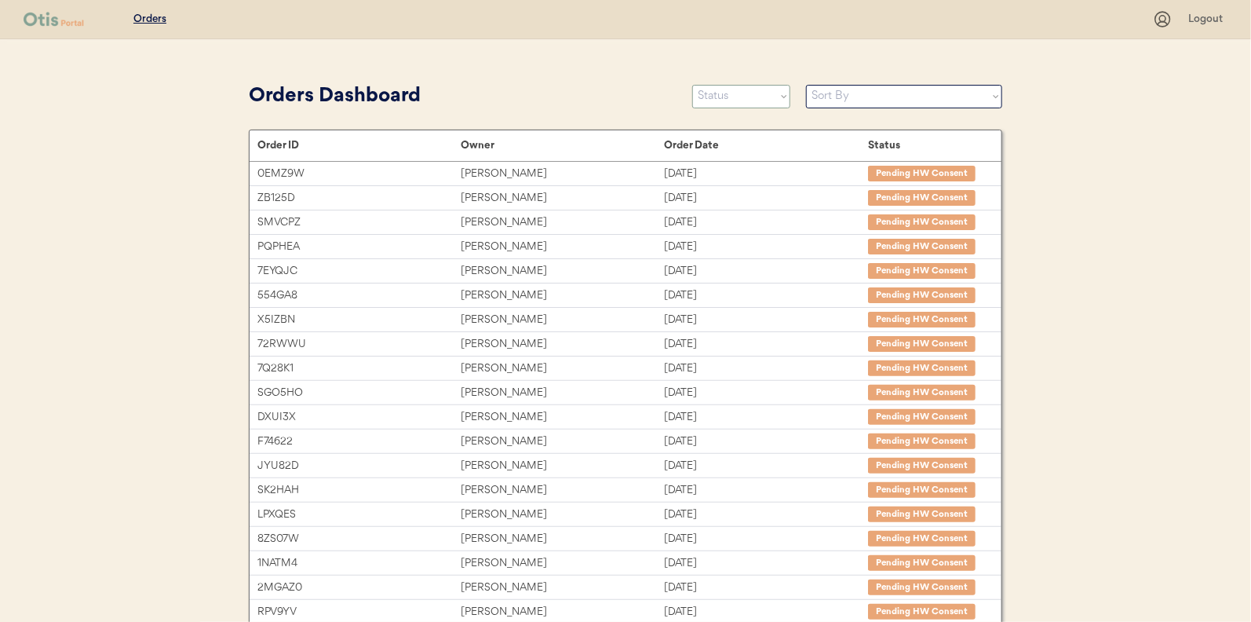
click at [737, 95] on select "Status On Hold New In Progress Complete Pending HW Consent Canceled" at bounding box center [741, 97] width 98 height 24
select select ""new""
click at [692, 85] on select "Status On Hold New In Progress Complete Pending HW Consent Canceled" at bounding box center [741, 97] width 98 height 24
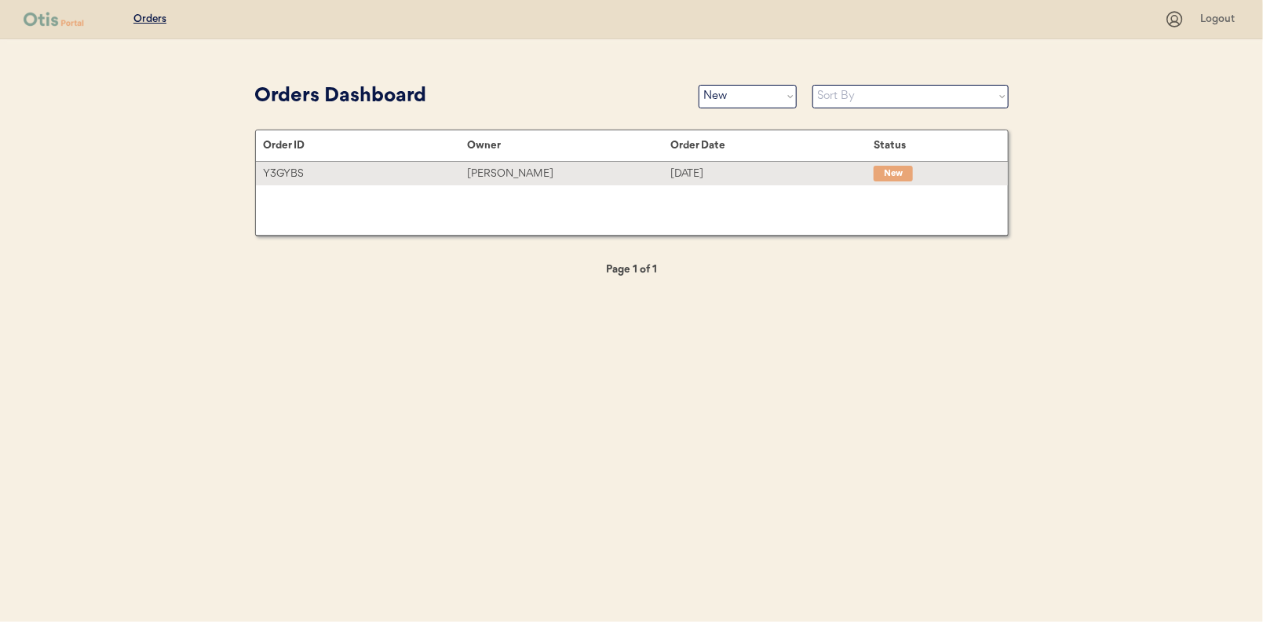
click at [519, 171] on div "[PERSON_NAME]" at bounding box center [568, 174] width 203 height 18
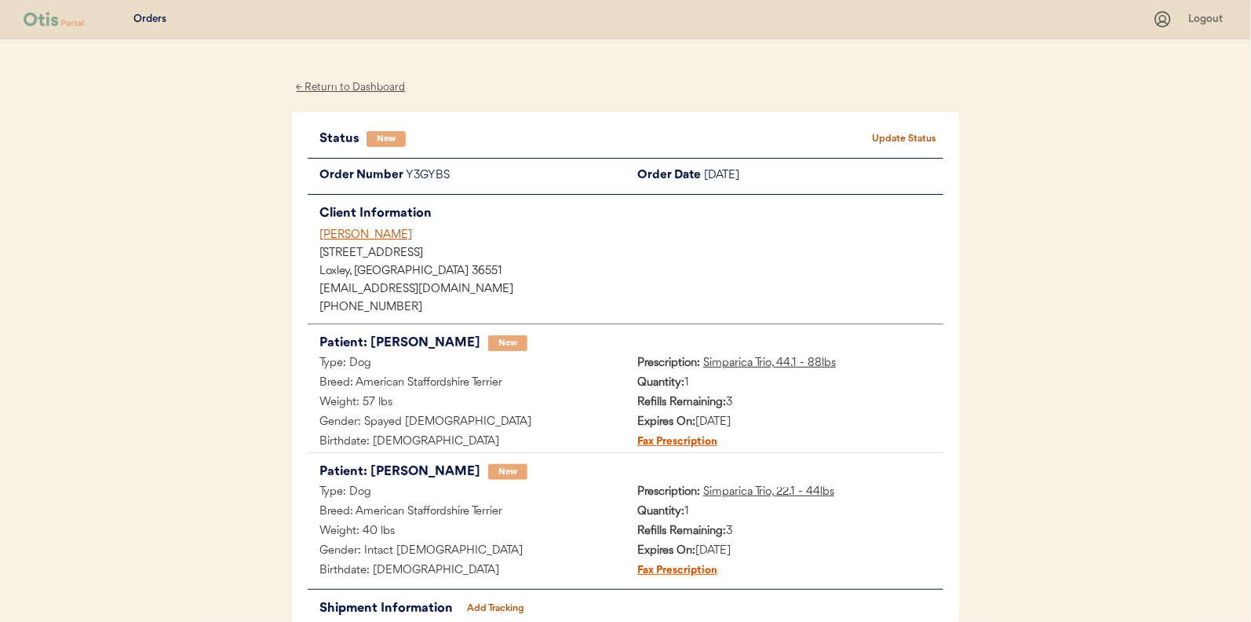
click at [363, 90] on div "← Return to Dashboard" at bounding box center [351, 88] width 118 height 18
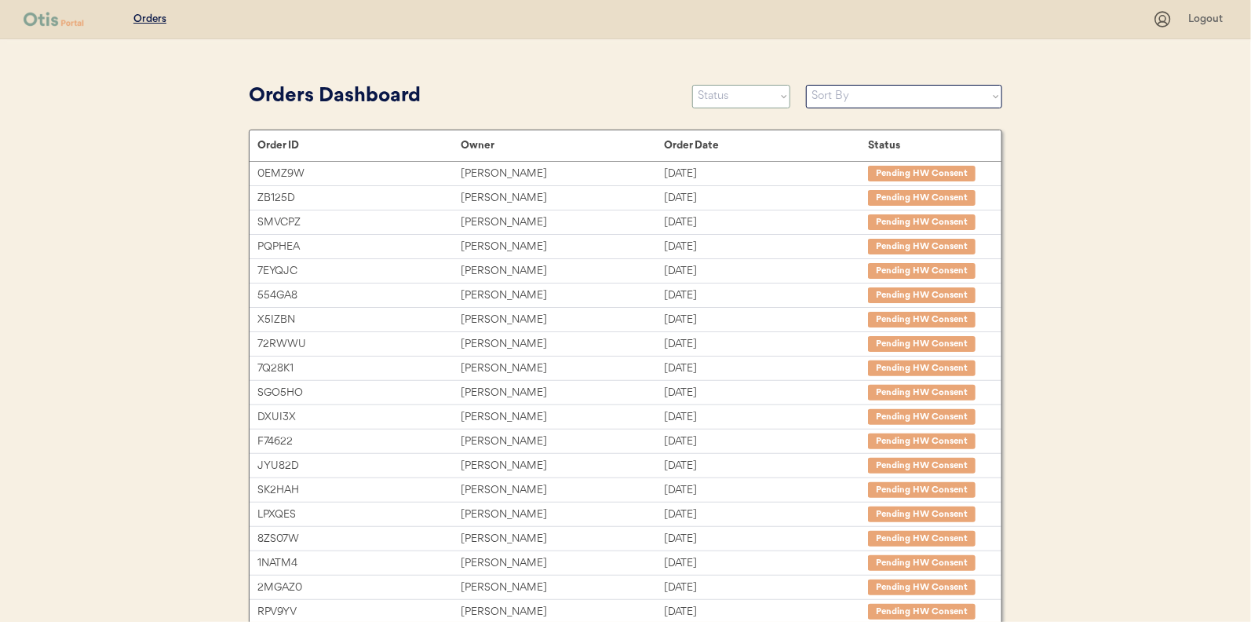
click at [739, 101] on select "Status On Hold New In Progress Complete Pending HW Consent Canceled" at bounding box center [741, 97] width 98 height 24
select select ""new""
click at [692, 85] on select "Status On Hold New In Progress Complete Pending HW Consent Canceled" at bounding box center [741, 97] width 98 height 24
